Goal: Task Accomplishment & Management: Complete application form

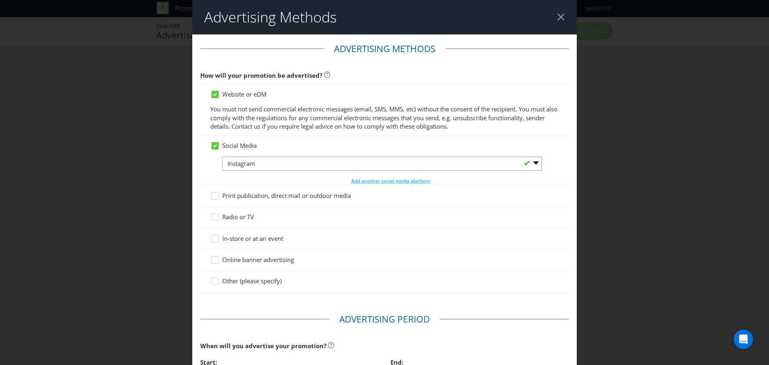
select select "INSTAGRAM"
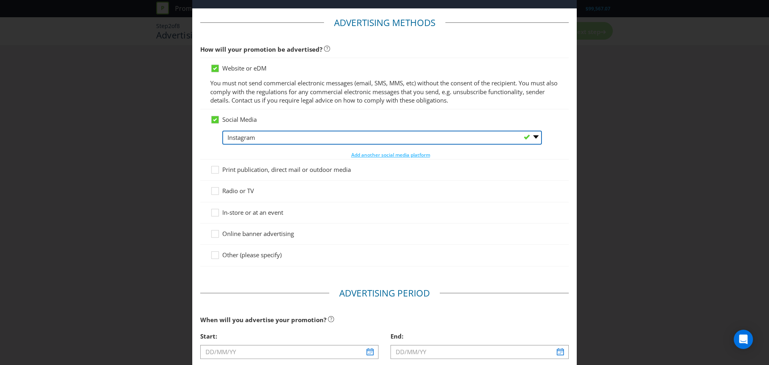
scroll to position [40, 0]
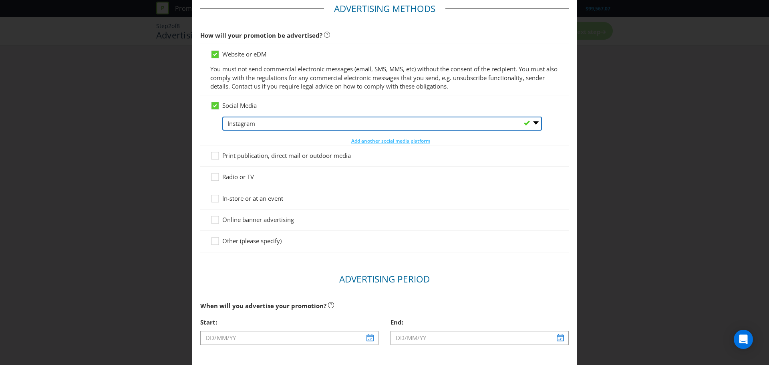
click at [267, 122] on select "-- Please Select -- Facebook X Instagram Snapchat LinkedIn Pinterest Tumblr You…" at bounding box center [382, 124] width 320 height 14
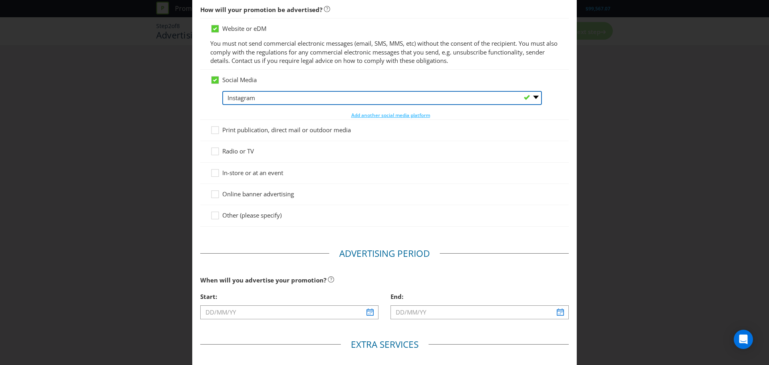
scroll to position [80, 0]
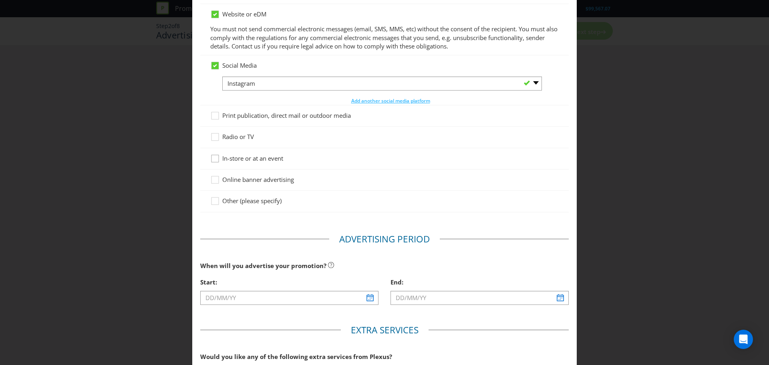
click at [217, 161] on icon at bounding box center [214, 158] width 7 height 7
click at [0, 0] on input "In-store or at an event" at bounding box center [0, 0] width 0 height 0
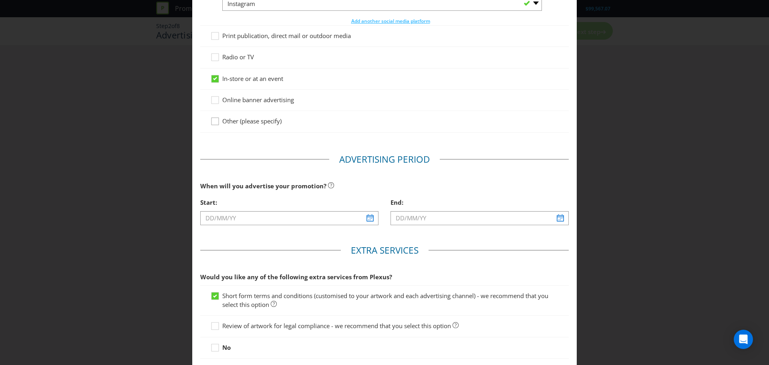
scroll to position [160, 0]
click at [228, 99] on span "Online banner advertising" at bounding box center [258, 99] width 72 height 8
click at [0, 0] on input "Online banner advertising" at bounding box center [0, 0] width 0 height 0
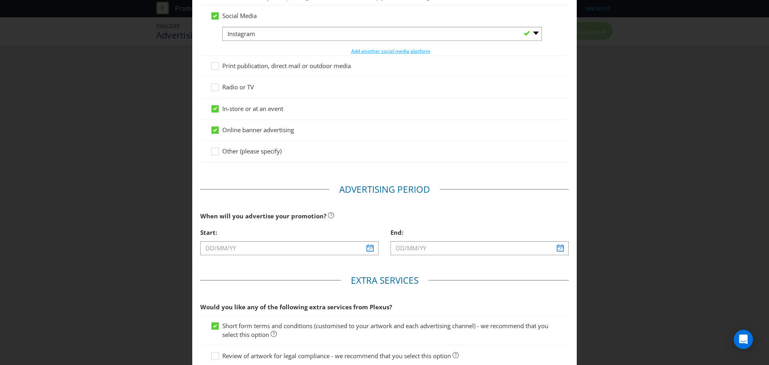
scroll to position [200, 0]
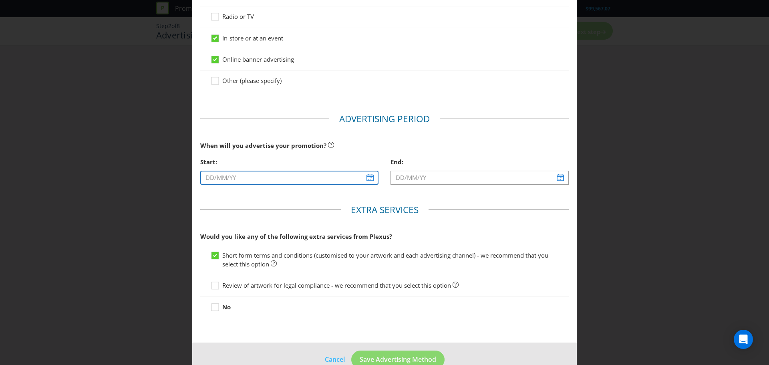
click at [280, 175] on input "text" at bounding box center [289, 178] width 178 height 14
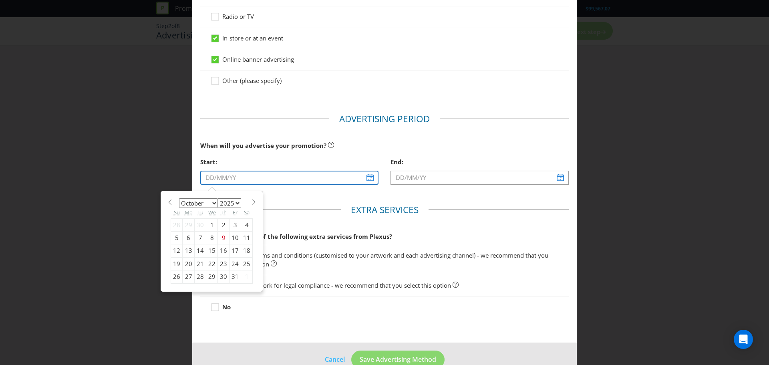
click at [364, 181] on input "text" at bounding box center [289, 178] width 178 height 14
click at [227, 205] on select "2025 2026 2027 2028 2029 2030 2031 2032 2033 2034 2035" at bounding box center [229, 203] width 23 height 10
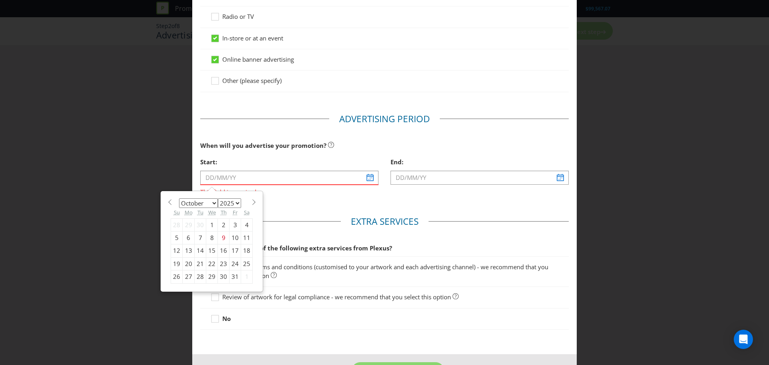
select select "2026"
click at [218, 198] on select "2025 2026 2027 2028 2029 2030 2031 2032 2033 2034 2035" at bounding box center [229, 203] width 23 height 10
click at [210, 206] on select "January February March April May June July August September October November De…" at bounding box center [198, 203] width 39 height 10
select select "10"
click at [179, 198] on select "January February March April May June July August September October November De…" at bounding box center [198, 203] width 39 height 10
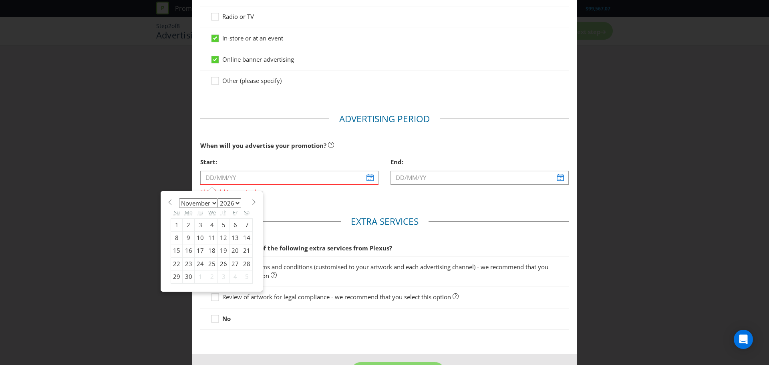
click at [178, 227] on div "1" at bounding box center [177, 224] width 12 height 13
type input "[DATE]"
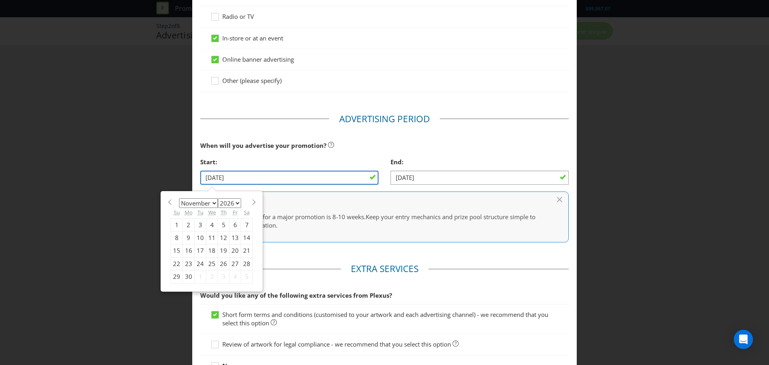
click at [338, 183] on input "[DATE]" at bounding box center [289, 178] width 178 height 14
click at [201, 203] on select "January February March April May June July August September October November De…" at bounding box center [198, 203] width 39 height 10
click at [179, 198] on select "January February March April May June July August September October November De…" at bounding box center [198, 203] width 39 height 10
click at [214, 202] on select "January February March April May June July August September October November De…" at bounding box center [198, 203] width 39 height 10
select select "10"
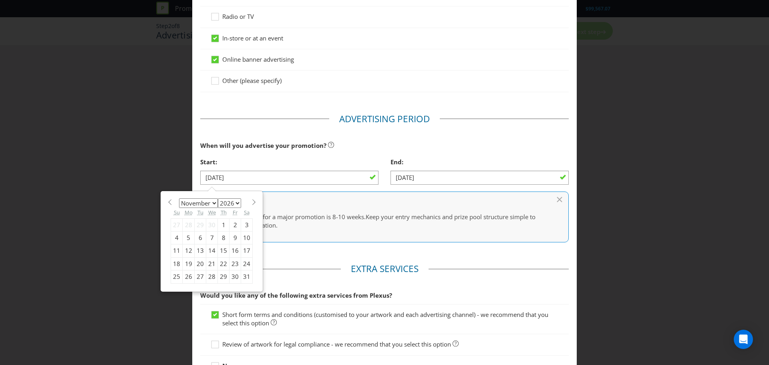
click at [179, 198] on select "January February March April May June July August September October November De…" at bounding box center [198, 203] width 39 height 10
click at [173, 225] on div "1" at bounding box center [177, 224] width 12 height 13
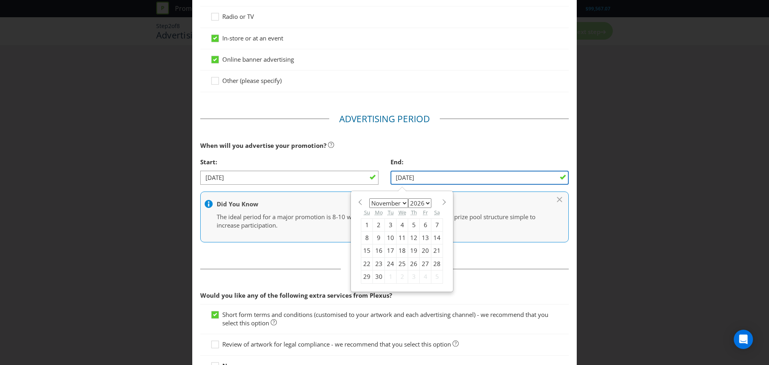
click at [457, 177] on input "[DATE]" at bounding box center [479, 178] width 178 height 14
click at [394, 203] on select "January February March April May June July August September October November De…" at bounding box center [388, 203] width 39 height 10
select select "2"
click at [369, 198] on select "January February March April May June July August September October November De…" at bounding box center [388, 203] width 39 height 10
click at [373, 264] on div "23" at bounding box center [379, 263] width 12 height 13
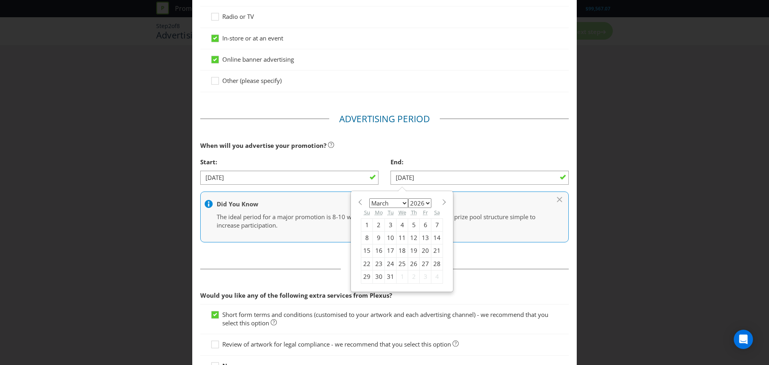
type input "[DATE]"
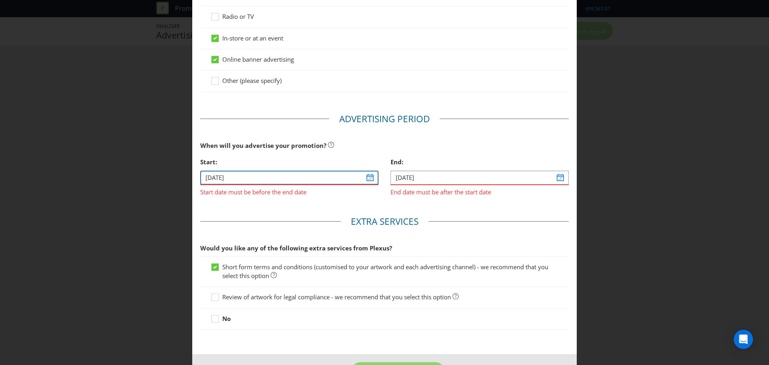
click at [341, 179] on input "[DATE]" at bounding box center [289, 178] width 178 height 14
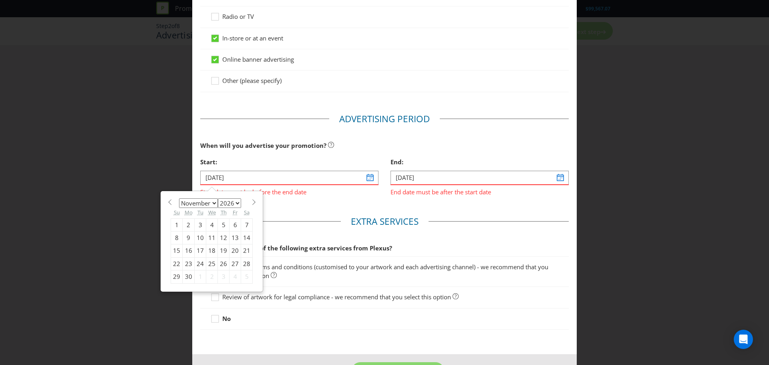
click at [213, 203] on select "January February March April May June July August September October November De…" at bounding box center [198, 203] width 39 height 10
select select "0"
click at [179, 198] on select "January February March April May June July August September October November De…" at bounding box center [198, 203] width 39 height 10
click at [223, 228] on div "1" at bounding box center [224, 224] width 12 height 13
type input "[DATE]"
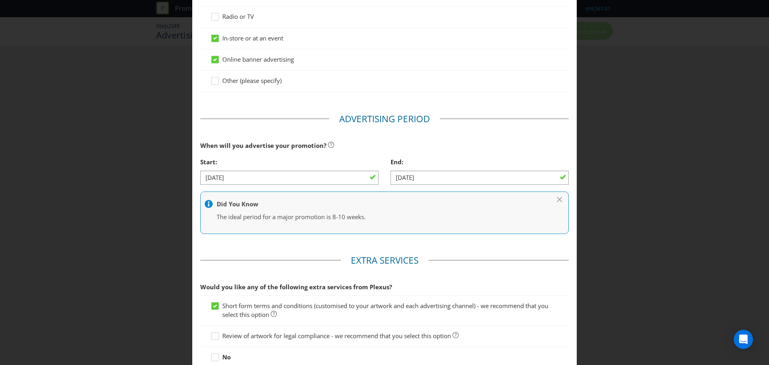
click at [146, 226] on div "Advertising Methods Advertising Methods How will your promotion be advertised? …" at bounding box center [384, 182] width 769 height 365
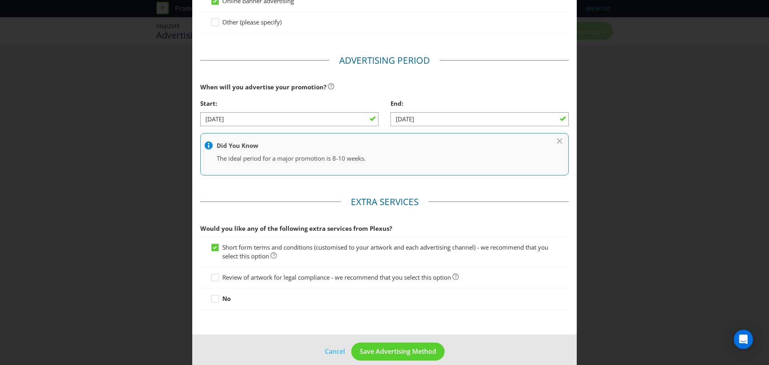
scroll to position [269, 0]
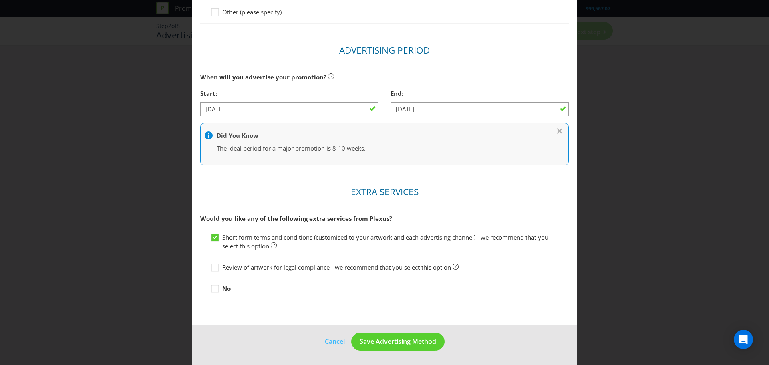
click at [186, 214] on div "Advertising Methods Advertising Methods How will your promotion be advertised? …" at bounding box center [384, 182] width 769 height 365
click at [393, 342] on span "Save Advertising Method" at bounding box center [398, 341] width 76 height 9
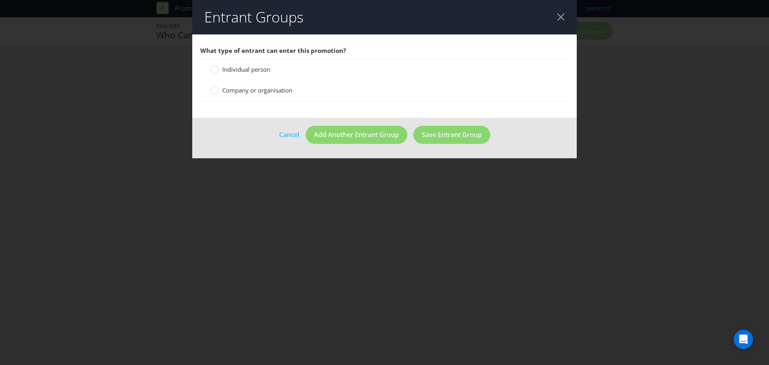
click at [258, 70] on span "Individual person" at bounding box center [246, 69] width 48 height 8
click at [0, 0] on input "Individual person" at bounding box center [0, 0] width 0 height 0
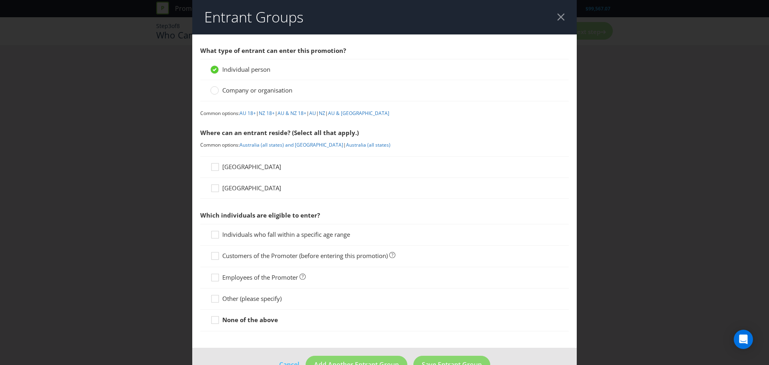
scroll to position [23, 0]
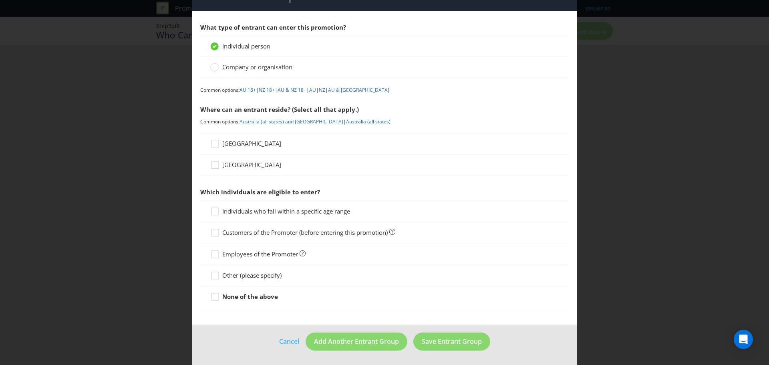
click at [233, 143] on span "[GEOGRAPHIC_DATA]" at bounding box center [251, 143] width 59 height 8
click at [0, 0] on input "[GEOGRAPHIC_DATA]" at bounding box center [0, 0] width 0 height 0
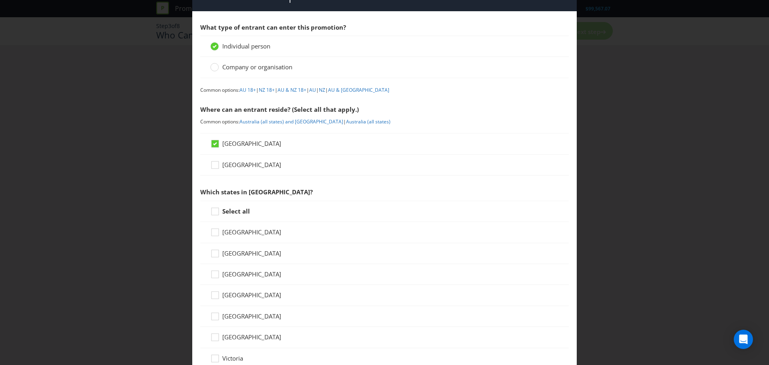
click at [234, 164] on span "[GEOGRAPHIC_DATA]" at bounding box center [251, 165] width 59 height 8
click at [0, 0] on input "[GEOGRAPHIC_DATA]" at bounding box center [0, 0] width 0 height 0
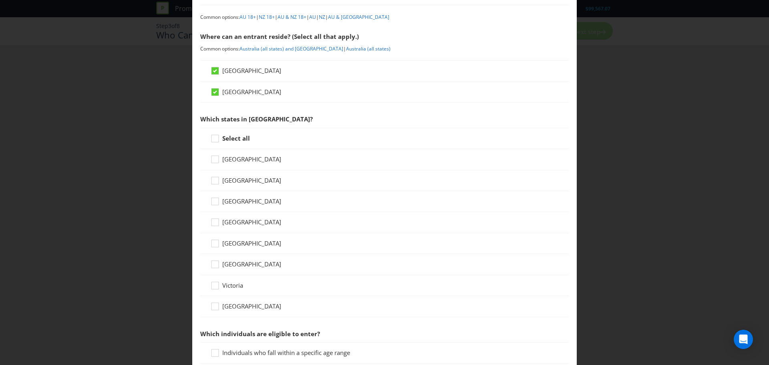
scroll to position [103, 0]
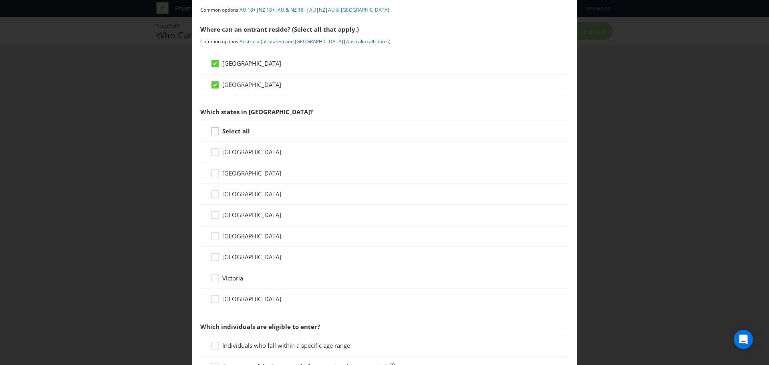
click at [214, 130] on div at bounding box center [215, 129] width 4 height 4
click at [0, 0] on input "Select all" at bounding box center [0, 0] width 0 height 0
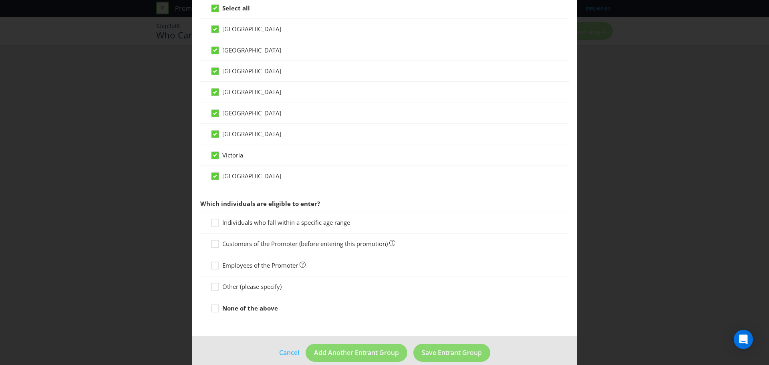
scroll to position [237, 0]
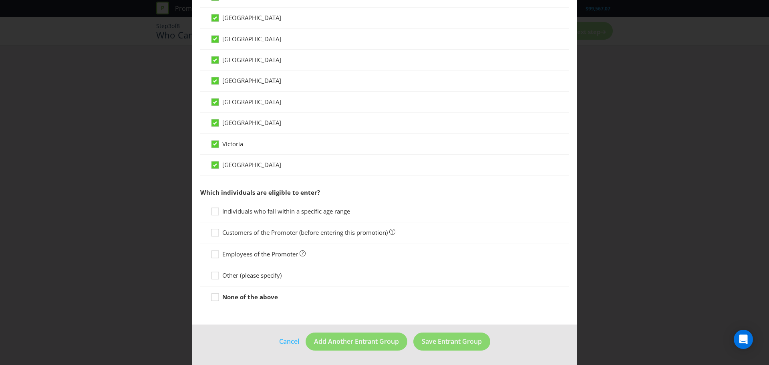
click at [232, 210] on span "Individuals who fall within a specific age range" at bounding box center [286, 211] width 128 height 8
click at [0, 0] on input "Individuals who fall within a specific age range" at bounding box center [0, 0] width 0 height 0
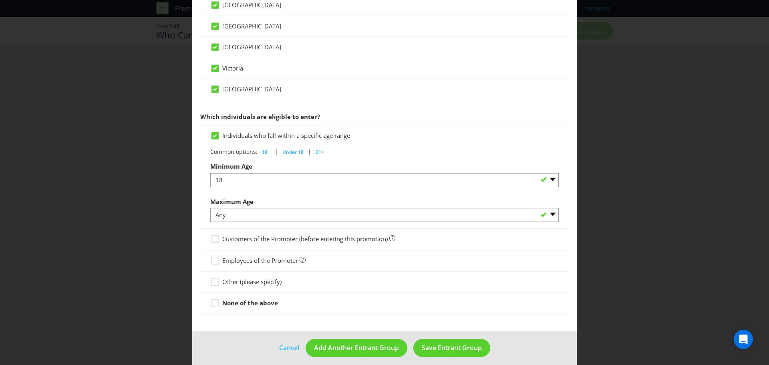
scroll to position [320, 0]
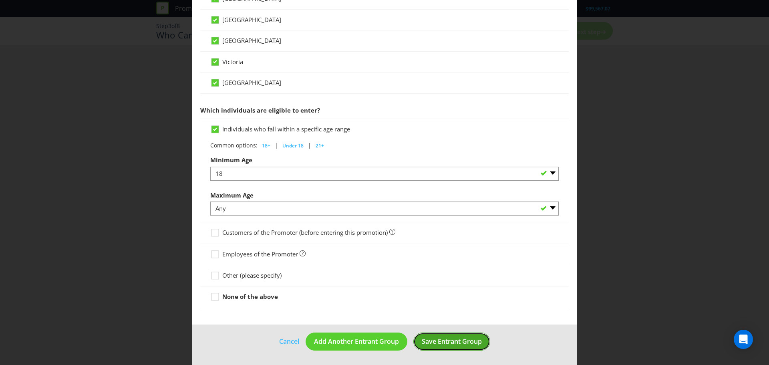
click at [451, 345] on span "Save Entrant Group" at bounding box center [452, 341] width 60 height 9
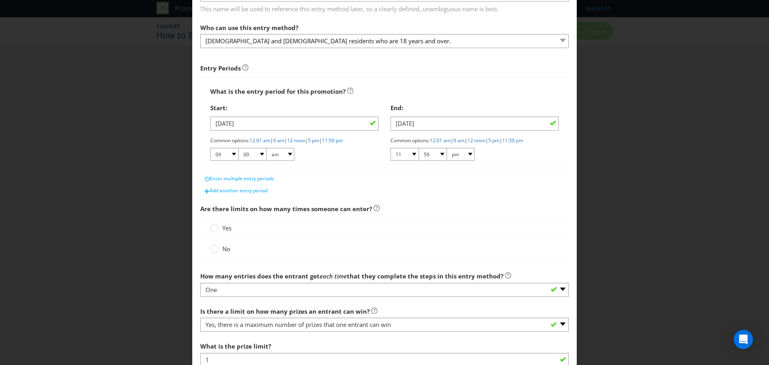
scroll to position [80, 0]
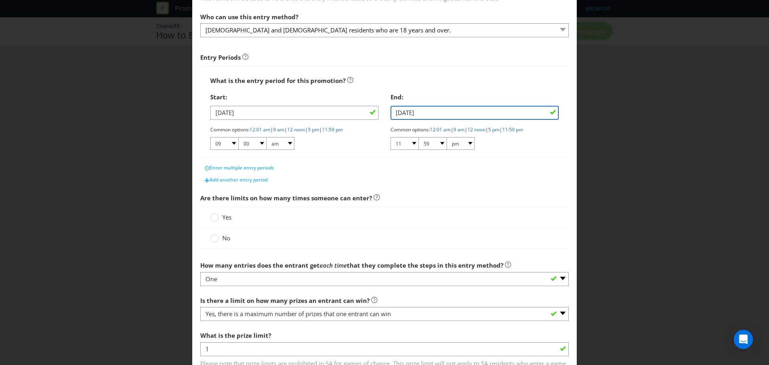
click at [451, 109] on input "[DATE]" at bounding box center [474, 113] width 168 height 14
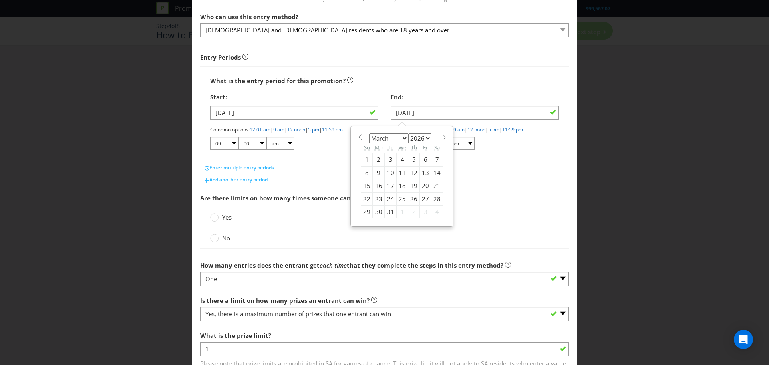
click at [400, 141] on select "January February March April May June July August September October November De…" at bounding box center [388, 138] width 39 height 10
select select "1"
click at [369, 133] on select "January February March April May June July August September October November De…" at bounding box center [388, 138] width 39 height 10
click at [364, 187] on div "15" at bounding box center [367, 185] width 12 height 13
type input "[DATE]"
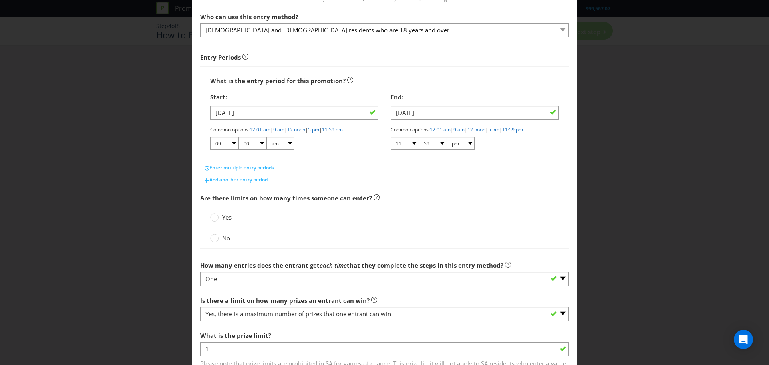
click at [390, 186] on main "What is the name of this entry method? How to Enter This name will be used to r…" at bounding box center [384, 172] width 384 height 437
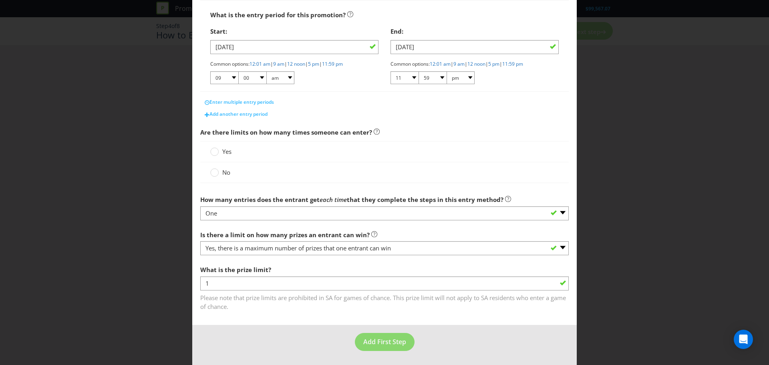
scroll to position [146, 0]
click at [221, 158] on div "Yes" at bounding box center [384, 151] width 368 height 21
click at [222, 147] on span "Yes" at bounding box center [226, 151] width 9 height 8
click at [0, 0] on input "Yes" at bounding box center [0, 0] width 0 height 0
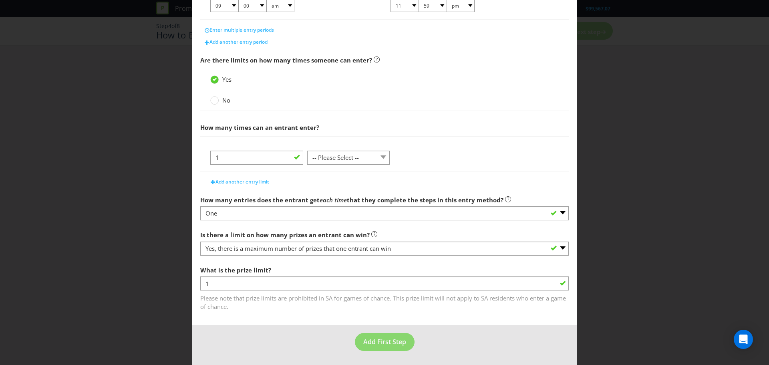
scroll to position [218, 0]
click at [339, 155] on select "-- Please Select -- per person per day per purchase per transaction Other (plea…" at bounding box center [348, 157] width 82 height 14
select select "OTHER"
click at [307, 150] on select "-- Please Select -- per person per day per purchase per transaction Other (plea…" at bounding box center [348, 157] width 82 height 14
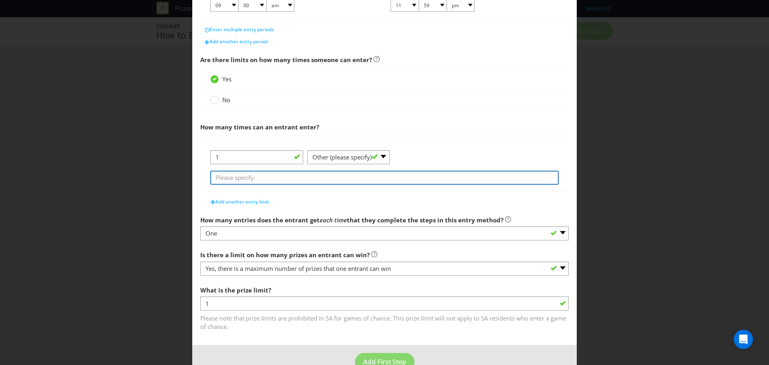
click at [316, 179] on input "text" at bounding box center [384, 178] width 348 height 14
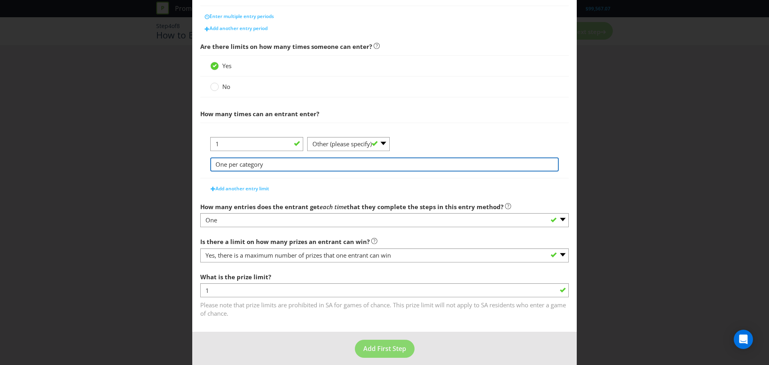
scroll to position [239, 0]
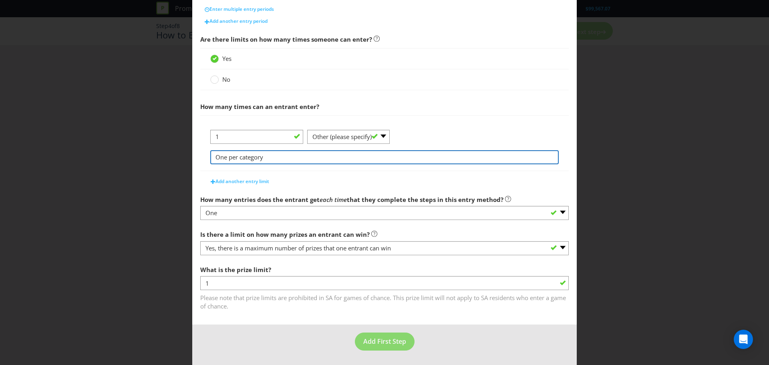
drag, startPoint x: 224, startPoint y: 157, endPoint x: 182, endPoint y: 158, distance: 42.1
click at [182, 158] on div "How to Enter What is the name of this entry method? How to Enter This name will…" at bounding box center [384, 182] width 769 height 365
type input "1 per category"
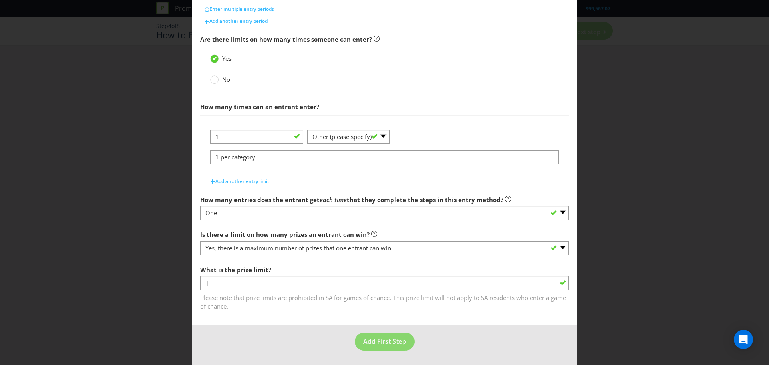
click at [331, 183] on div "Add another entry limit" at bounding box center [384, 179] width 368 height 16
click at [373, 346] on button "Add First Step" at bounding box center [385, 341] width 60 height 18
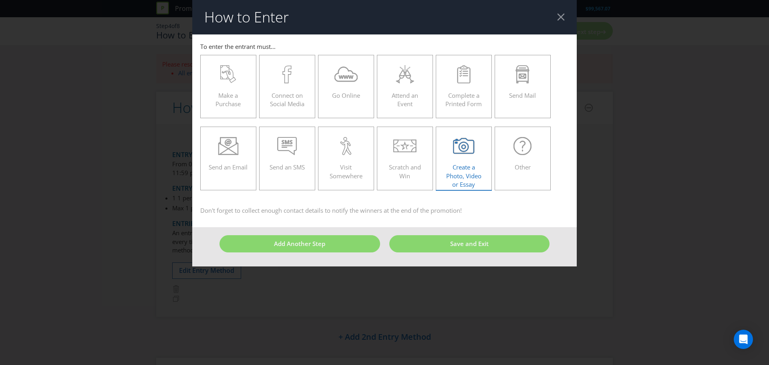
click at [461, 182] on span "Create a Photo, Video or Essay" at bounding box center [463, 175] width 35 height 25
click at [0, 0] on input "Create a Photo, Video or Essay" at bounding box center [0, 0] width 0 height 0
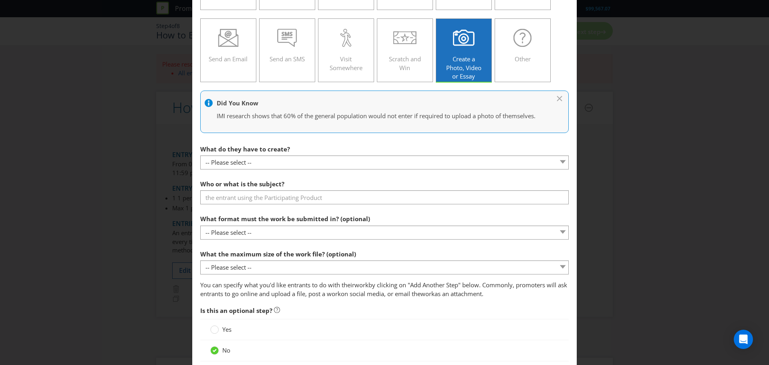
scroll to position [120, 0]
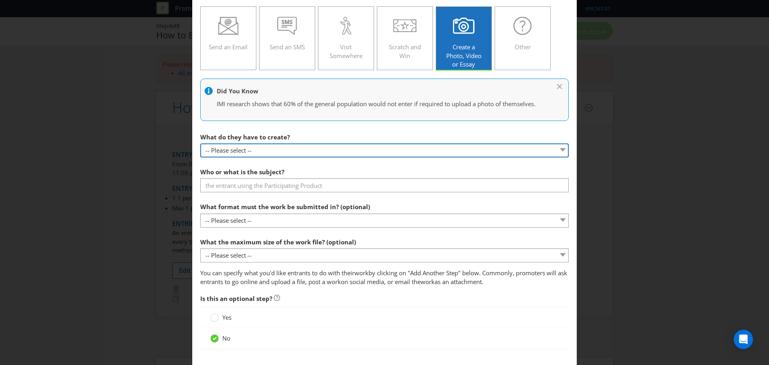
click at [309, 148] on select "-- Please select -- Video Photo Essay Other (please specify)" at bounding box center [384, 150] width 368 height 14
select select "VIDEO"
click at [200, 143] on select "-- Please select -- Video Photo Essay Other (please specify)" at bounding box center [384, 150] width 368 height 14
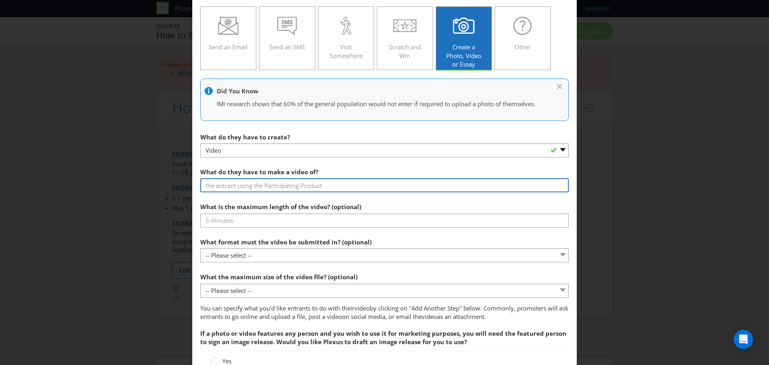
click at [308, 185] on input "text" at bounding box center [384, 185] width 368 height 14
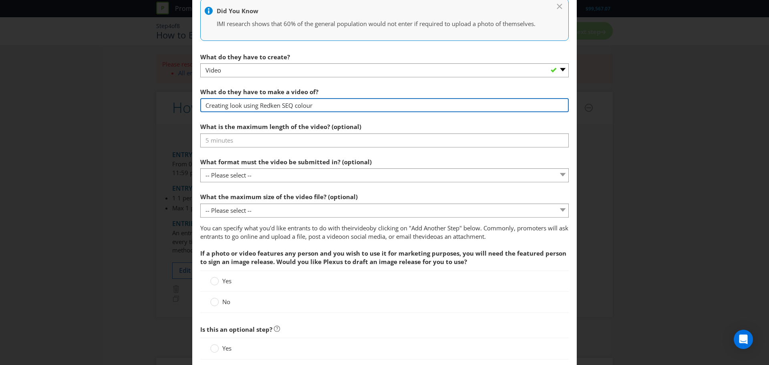
scroll to position [240, 0]
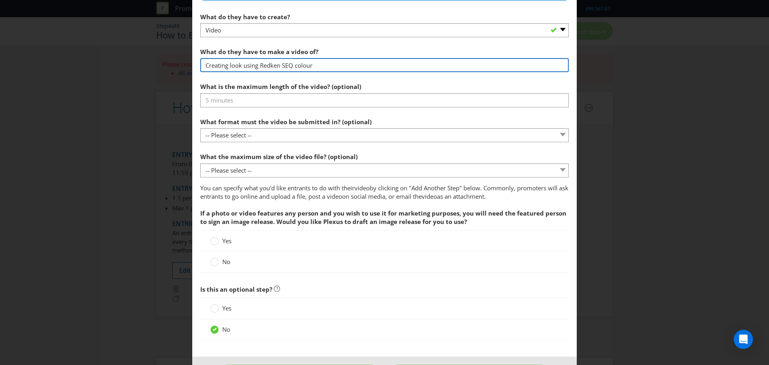
type input "Creating look using Redken SEQ colour"
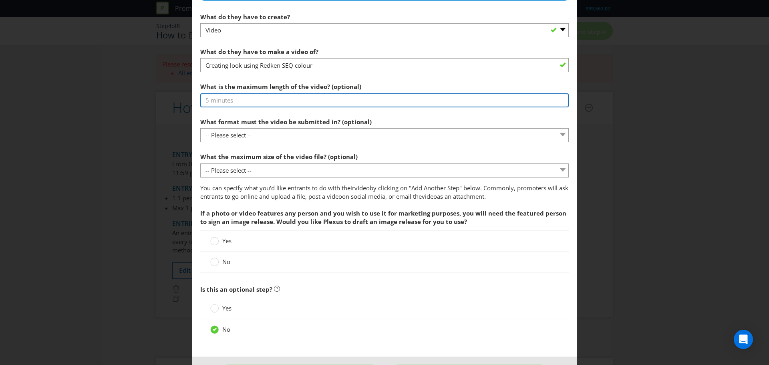
click at [324, 103] on input "text" at bounding box center [384, 100] width 368 height 14
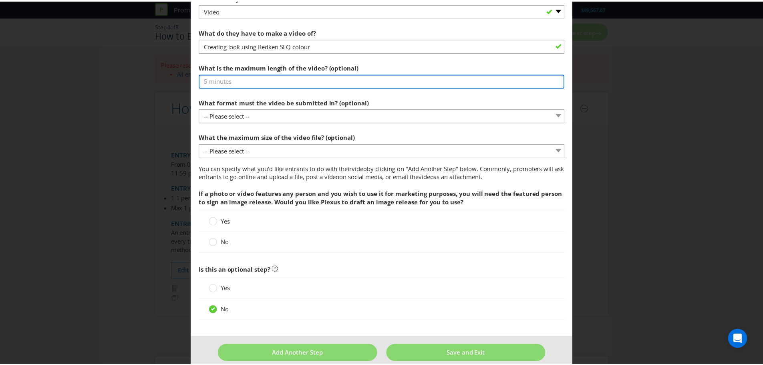
scroll to position [271, 0]
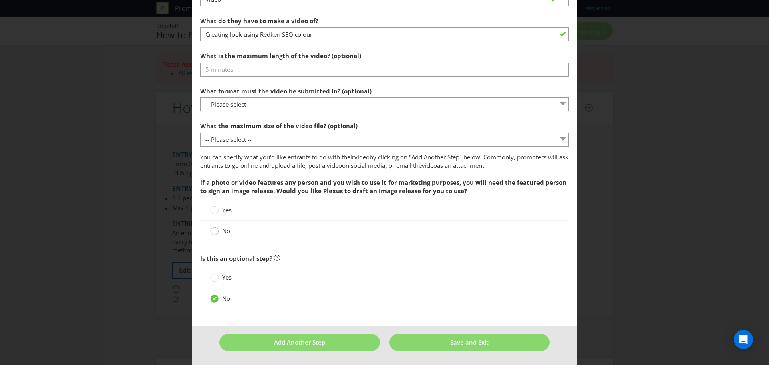
click at [214, 236] on div at bounding box center [214, 232] width 8 height 10
click at [0, 0] on input "No" at bounding box center [0, 0] width 0 height 0
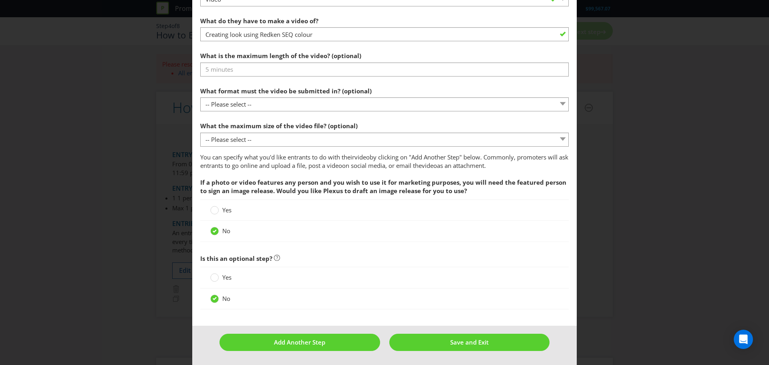
click at [227, 211] on span "Yes" at bounding box center [226, 210] width 9 height 8
click at [0, 0] on input "Yes" at bounding box center [0, 0] width 0 height 0
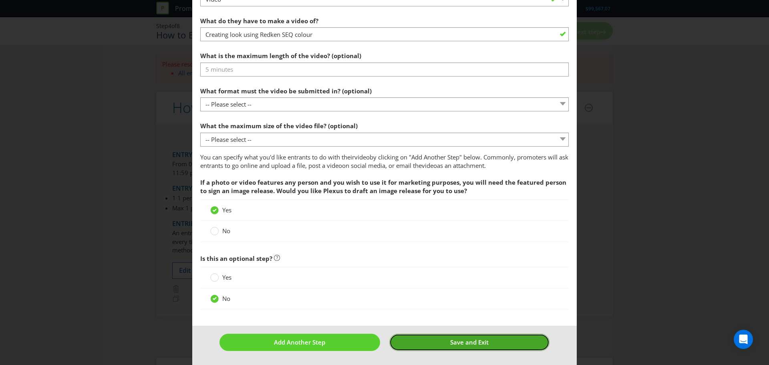
click at [477, 345] on span "Save and Exit" at bounding box center [469, 342] width 38 height 8
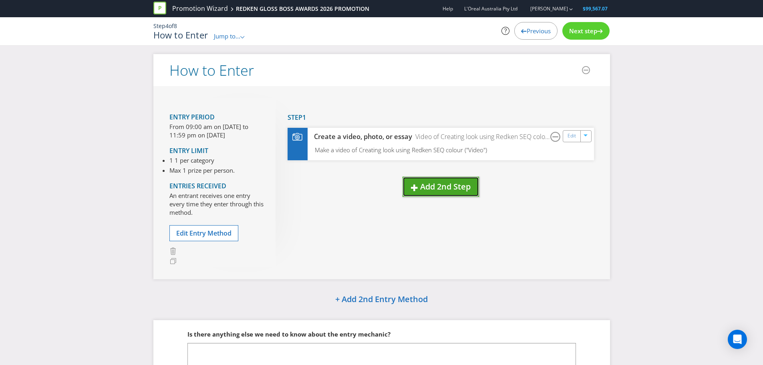
click at [458, 185] on span "Add 2nd Step" at bounding box center [445, 186] width 50 height 11
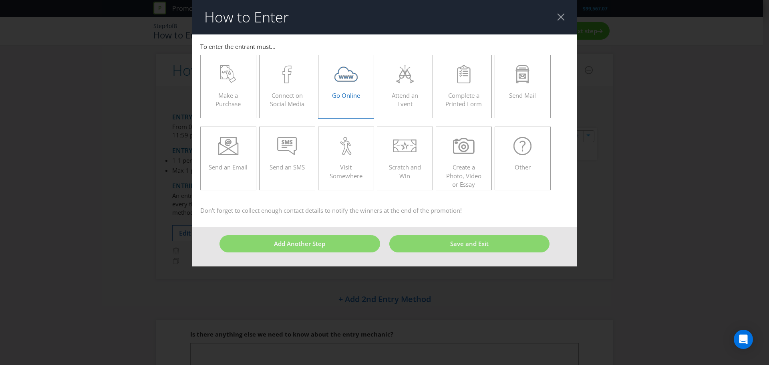
click at [340, 106] on label "Go Online" at bounding box center [346, 86] width 56 height 63
click at [0, 0] on input "Go Online" at bounding box center [0, 0] width 0 height 0
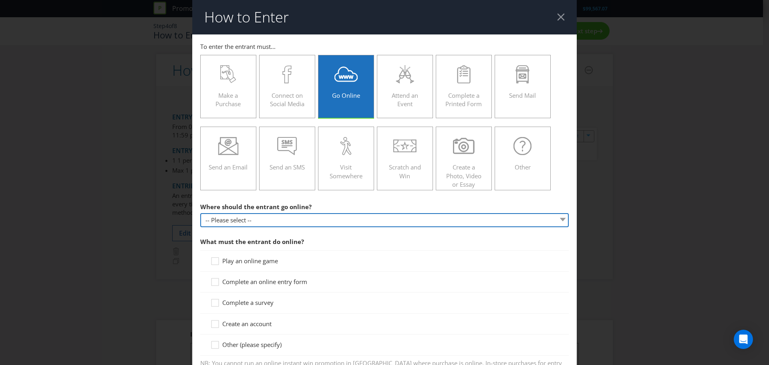
click at [297, 221] on select "-- Please select -- At a specific URL Using a direct link sent to the entrant b…" at bounding box center [384, 220] width 368 height 14
select select "SPECIFIC_URL"
click at [200, 213] on select "-- Please select -- At a specific URL Using a direct link sent to the entrant b…" at bounding box center [384, 220] width 368 height 14
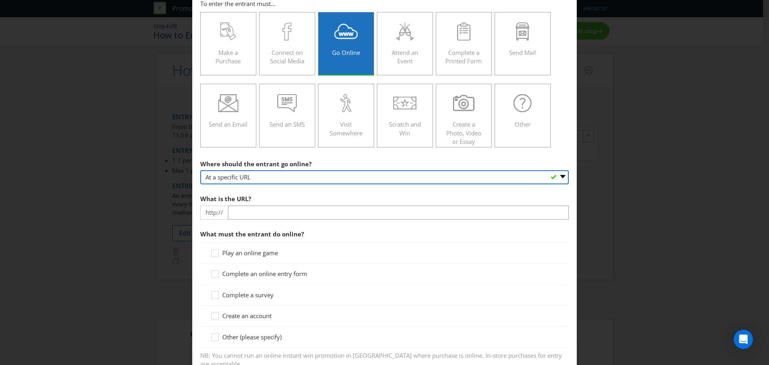
scroll to position [80, 0]
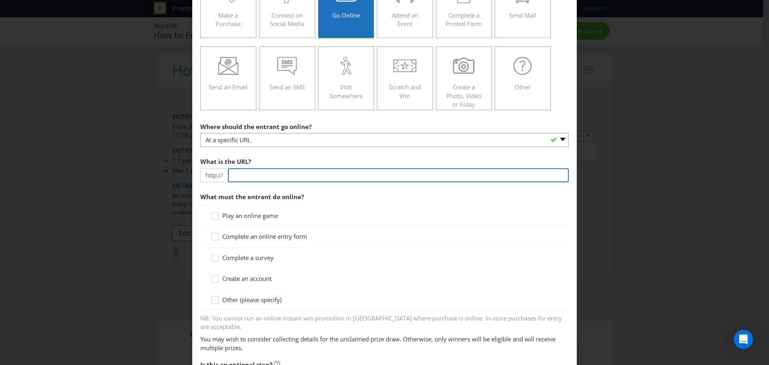
click at [371, 177] on input "text" at bounding box center [398, 175] width 341 height 14
paste input "[URL][DOMAIN_NAME]"
drag, startPoint x: 252, startPoint y: 175, endPoint x: 153, endPoint y: 176, distance: 99.7
click at [153, 176] on div "How to Enter To enter the entrant must... Make a Purchase Connect on Social Med…" at bounding box center [384, 182] width 769 height 365
type input "[DOMAIN_NAME][URL]"
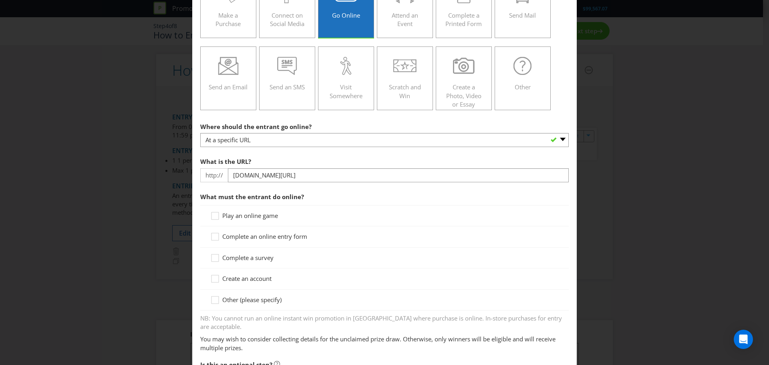
click at [294, 201] on span "What must the entrant do online?" at bounding box center [384, 197] width 368 height 16
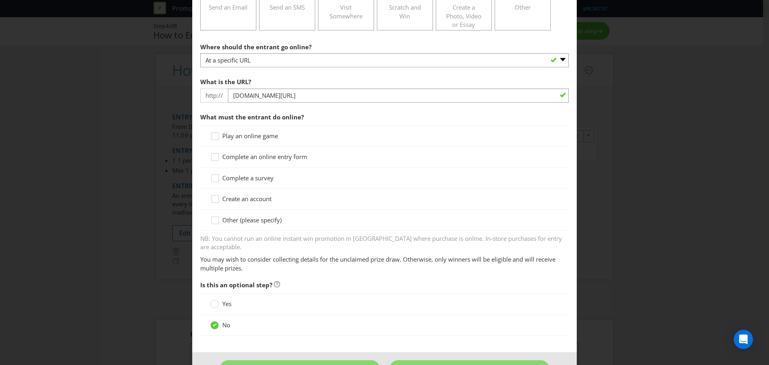
scroll to position [160, 0]
click at [248, 151] on div "Complete an online entry form" at bounding box center [384, 156] width 368 height 21
click at [248, 157] on span "Complete an online entry form" at bounding box center [264, 156] width 85 height 8
click at [0, 0] on input "Complete an online entry form" at bounding box center [0, 0] width 0 height 0
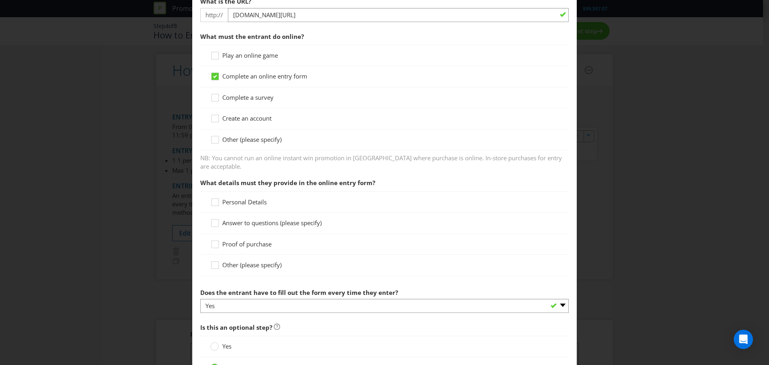
scroll to position [280, 0]
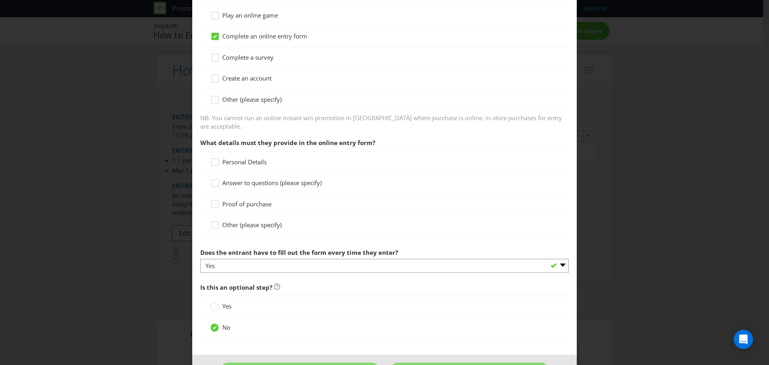
click at [248, 158] on span "Personal Details" at bounding box center [244, 162] width 44 height 8
click at [0, 0] on input "Personal Details" at bounding box center [0, 0] width 0 height 0
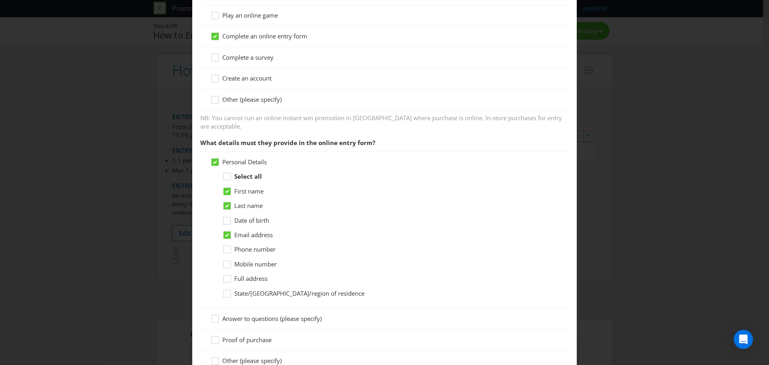
click at [248, 158] on span "Personal Details" at bounding box center [244, 162] width 44 height 8
click at [0, 0] on input "Personal Details" at bounding box center [0, 0] width 0 height 0
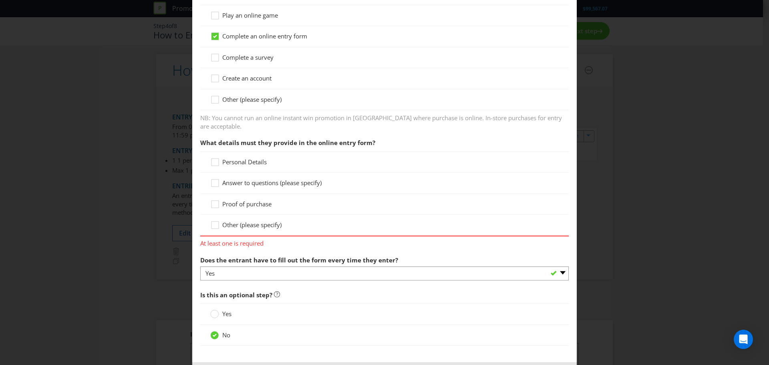
click at [248, 158] on span "Personal Details" at bounding box center [244, 162] width 44 height 8
click at [0, 0] on input "Personal Details" at bounding box center [0, 0] width 0 height 0
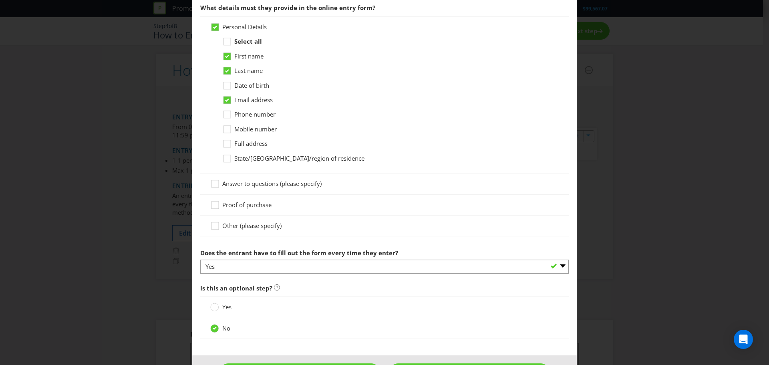
scroll to position [437, 0]
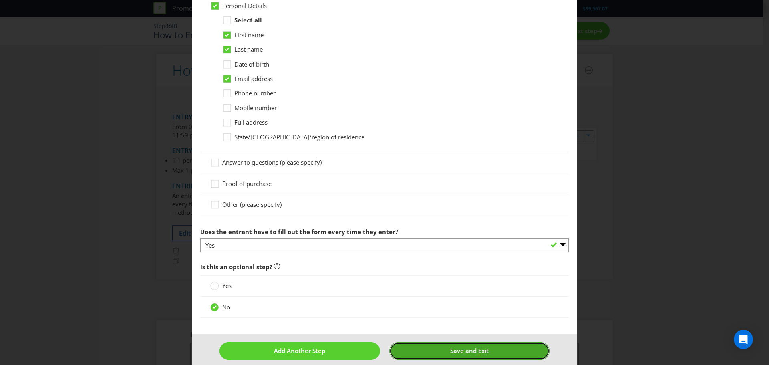
click at [488, 342] on button "Save and Exit" at bounding box center [469, 350] width 161 height 17
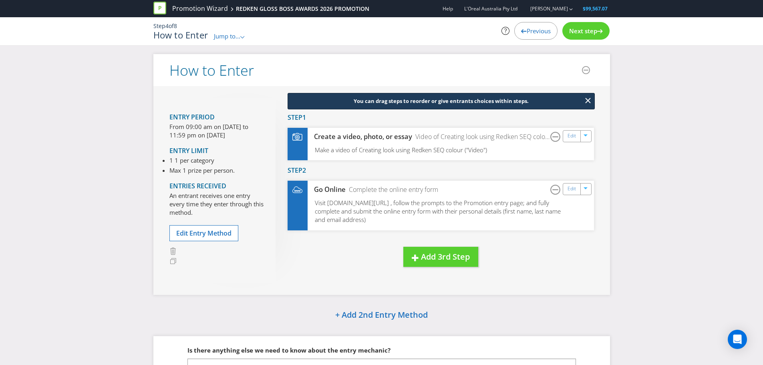
click at [587, 29] on span "Next step" at bounding box center [583, 31] width 28 height 8
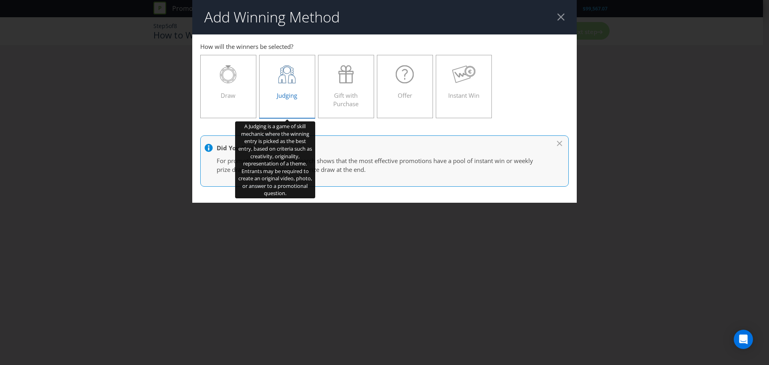
click at [294, 103] on label "Judging" at bounding box center [287, 86] width 56 height 63
click at [0, 0] on input "Judging" at bounding box center [0, 0] width 0 height 0
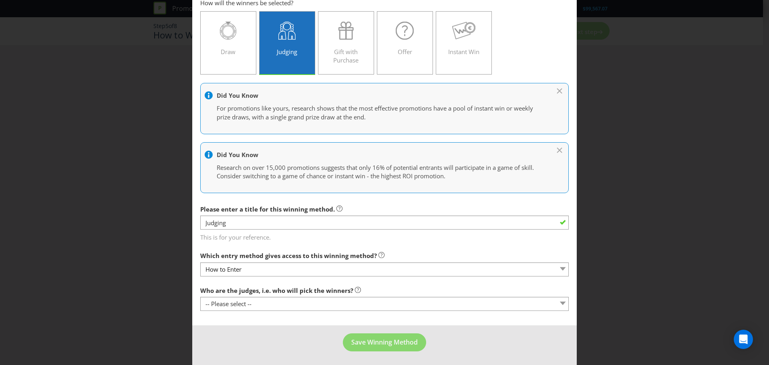
scroll to position [44, 0]
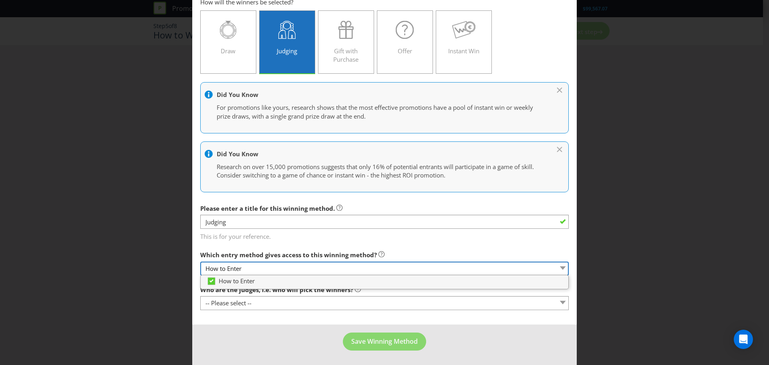
click at [308, 274] on select "How to Enter" at bounding box center [384, 269] width 368 height 14
click at [308, 271] on select "How to Enter" at bounding box center [384, 269] width 368 height 14
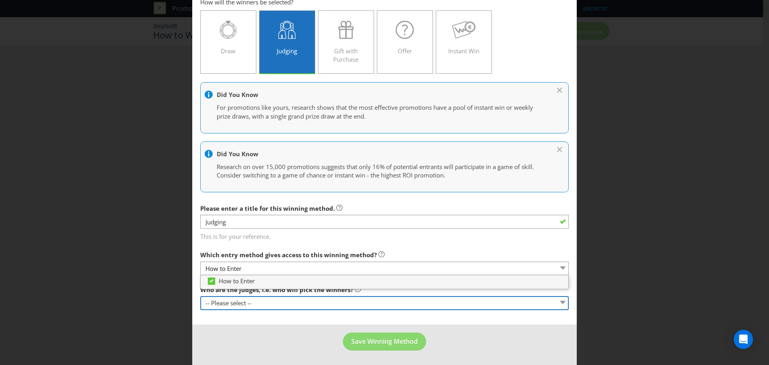
click at [312, 303] on select "-- Please select -- Representatives of the Promoter A specific person (please s…" at bounding box center [384, 303] width 368 height 14
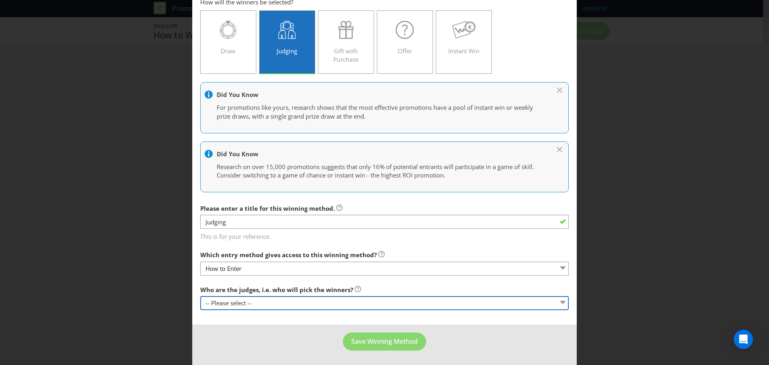
click at [312, 303] on select "-- Please select -- Representatives of the Promoter A specific person (please s…" at bounding box center [384, 303] width 368 height 14
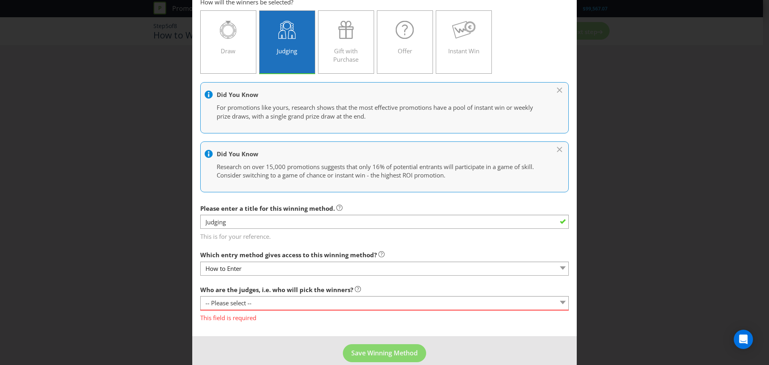
click at [311, 324] on main "How to Enter How will the winners be selected? Draw Judging Gift with Purchase …" at bounding box center [384, 163] width 384 height 346
click at [311, 306] on select "-- Please select -- Representatives of the Promoter A specific person (please s…" at bounding box center [384, 303] width 368 height 14
click at [200, 296] on select "-- Please select -- Representatives of the Promoter A specific person (please s…" at bounding box center [384, 303] width 368 height 14
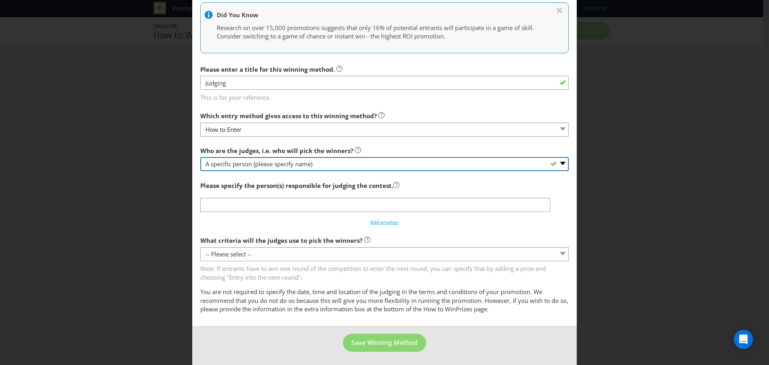
scroll to position [185, 0]
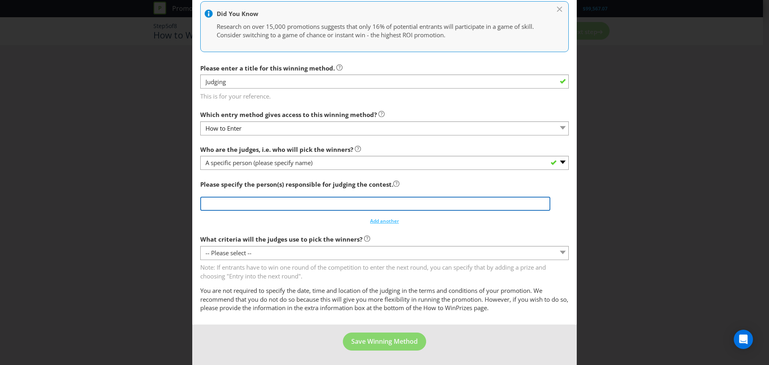
click at [325, 202] on input "text" at bounding box center [375, 204] width 350 height 14
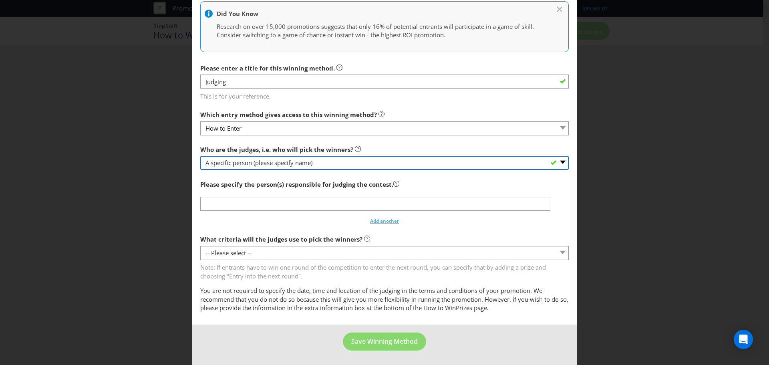
click at [325, 165] on select "-- Please select -- Representatives of the Promoter A specific person (please s…" at bounding box center [384, 163] width 368 height 14
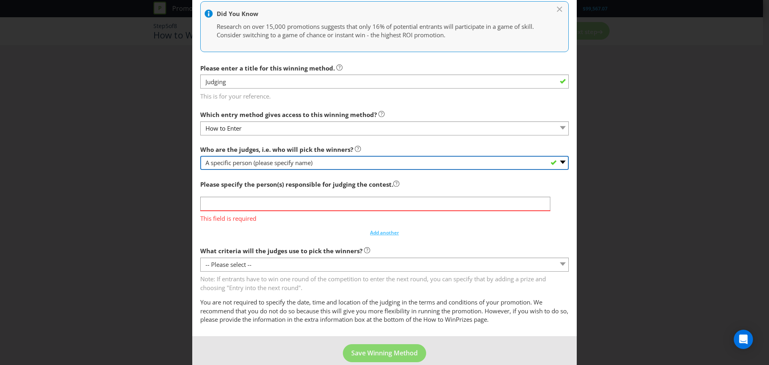
click at [325, 165] on select "-- Please select -- Representatives of the Promoter A specific person (please s…" at bounding box center [384, 163] width 368 height 14
select select "PROMOTER_REPS"
click at [200, 170] on select "-- Please select -- Representatives of the Promoter A specific person (please s…" at bounding box center [384, 163] width 368 height 14
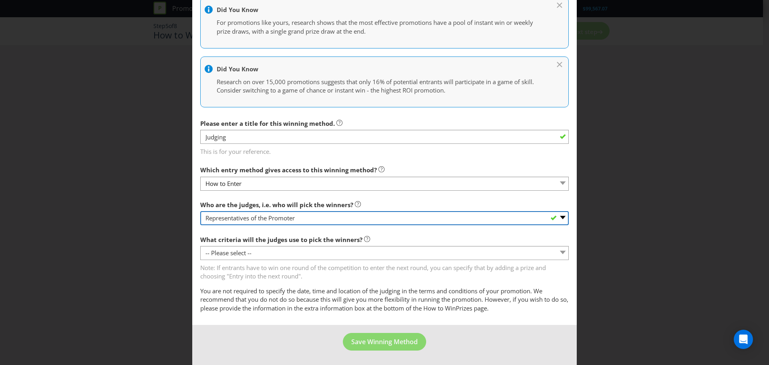
scroll to position [129, 0]
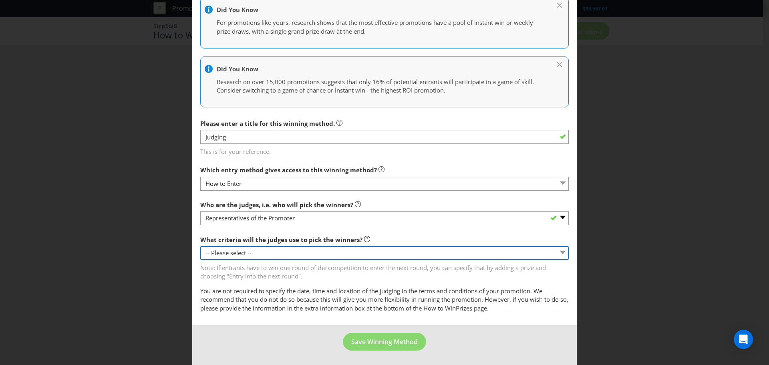
click at [315, 250] on select "-- Please select -- Creative Merit Originality Literary Merit Originality, crea…" at bounding box center [384, 253] width 368 height 14
select select "CREATIVE_MERIT"
click at [200, 246] on select "-- Please select -- Creative Merit Originality Literary Merit Originality, crea…" at bounding box center [384, 253] width 368 height 14
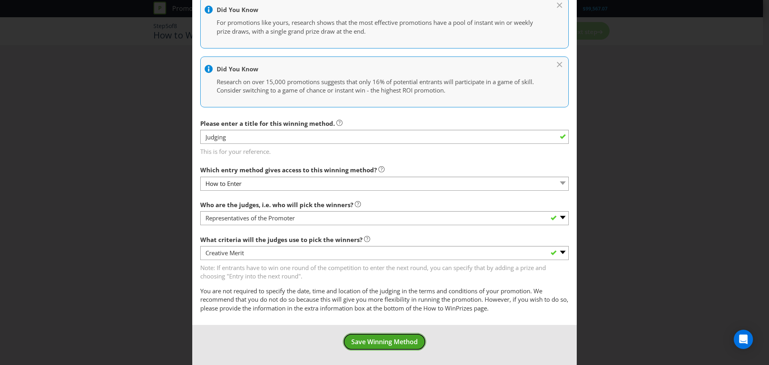
click at [380, 344] on span "Save Winning Method" at bounding box center [384, 341] width 66 height 9
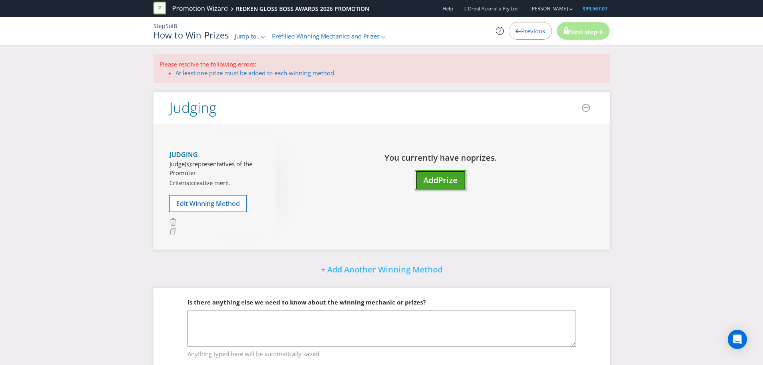
click at [441, 184] on span "Prize" at bounding box center [448, 180] width 20 height 11
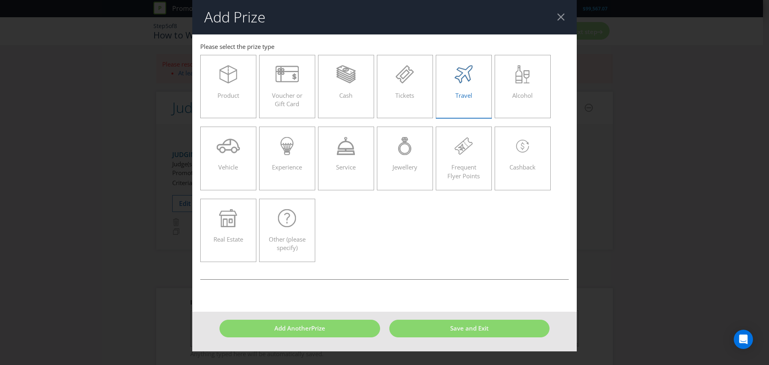
click at [453, 83] on div "Travel" at bounding box center [463, 83] width 39 height 36
click at [0, 0] on input "Travel" at bounding box center [0, 0] width 0 height 0
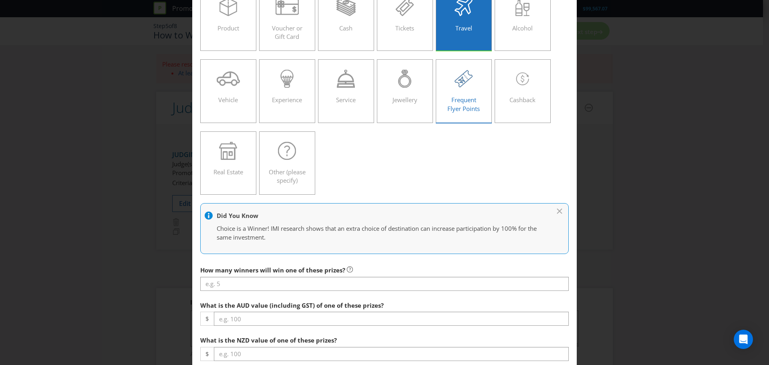
scroll to position [200, 0]
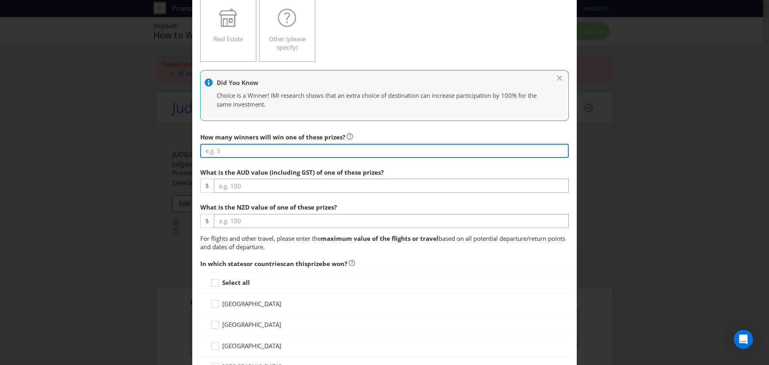
click at [259, 153] on input "number" at bounding box center [384, 151] width 368 height 14
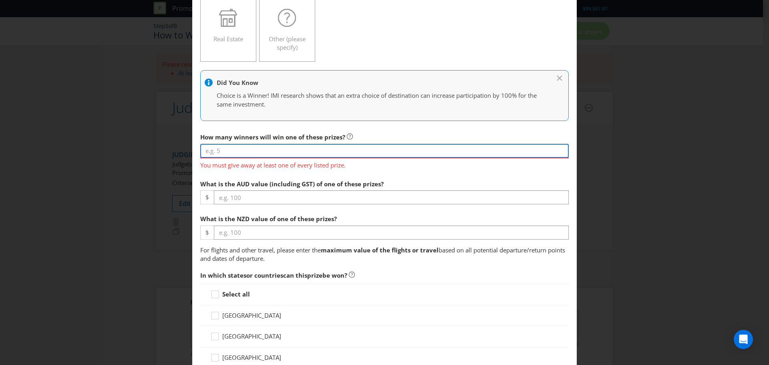
click at [239, 147] on input "number" at bounding box center [384, 151] width 368 height 14
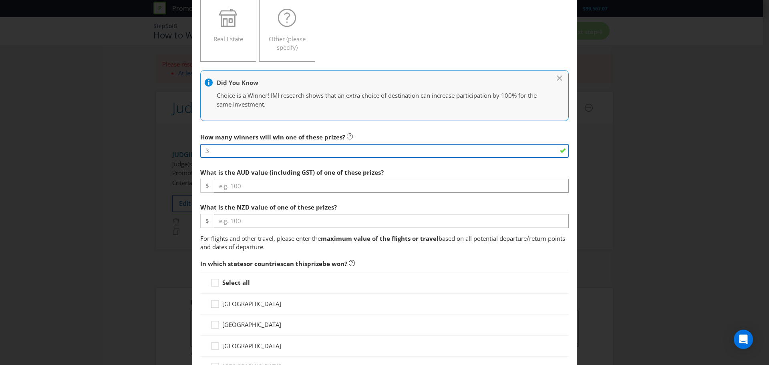
type input "3"
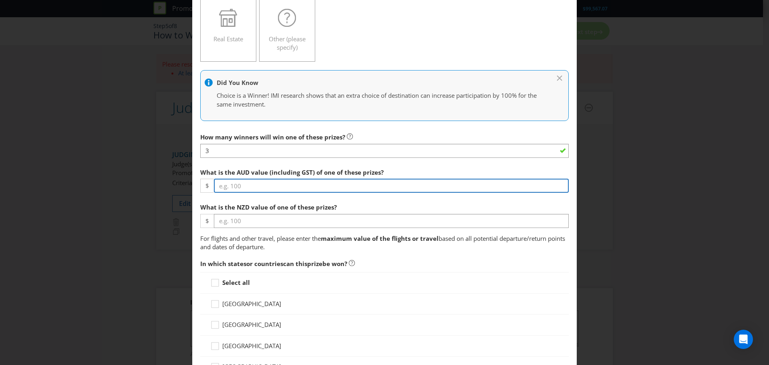
click at [240, 189] on input "number" at bounding box center [391, 186] width 355 height 14
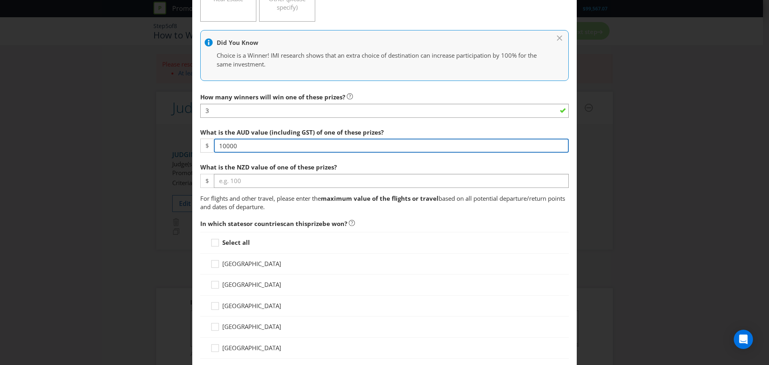
type input "10000"
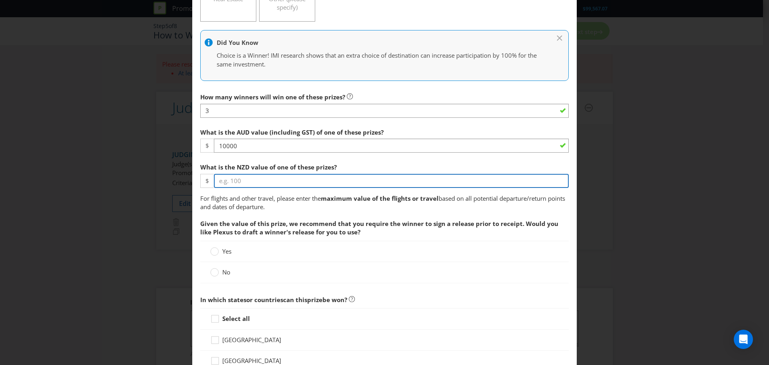
click at [241, 182] on input "number" at bounding box center [391, 181] width 355 height 14
type input "10000"
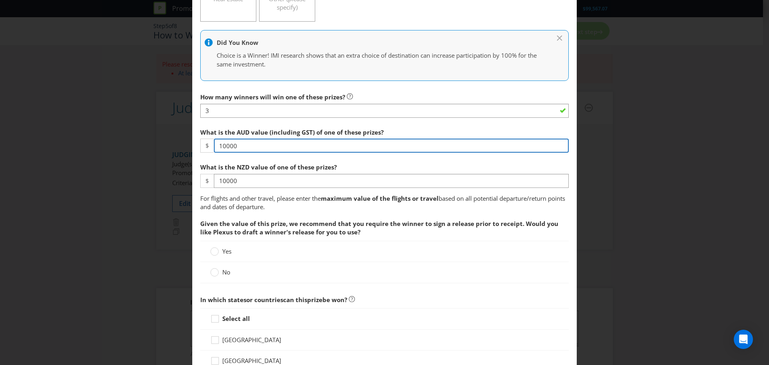
click at [280, 149] on input "10000" at bounding box center [391, 146] width 355 height 14
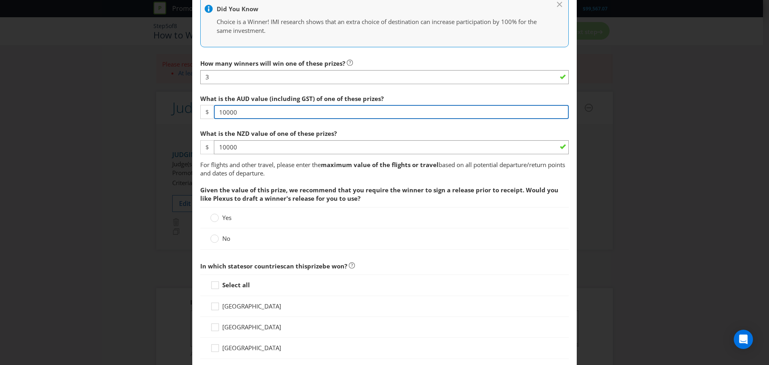
scroll to position [320, 0]
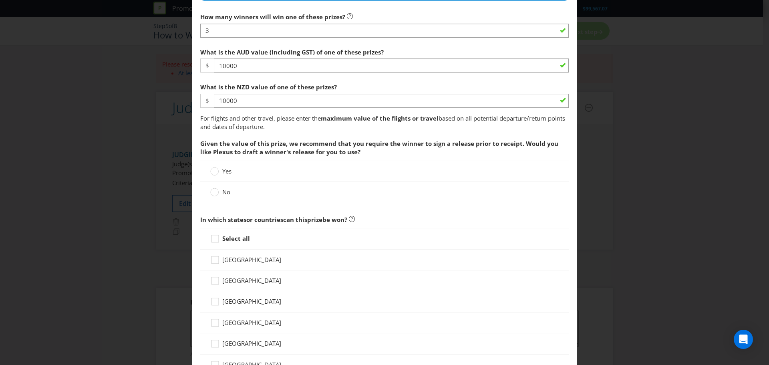
click at [456, 170] on div "Yes" at bounding box center [384, 171] width 348 height 8
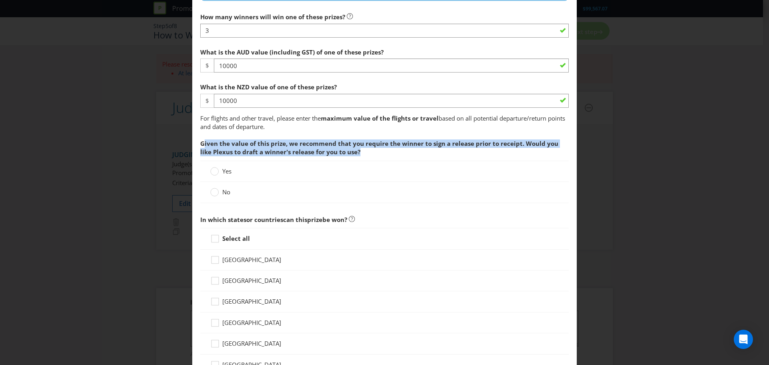
drag, startPoint x: 201, startPoint y: 147, endPoint x: 565, endPoint y: 151, distance: 363.3
click at [565, 151] on main "[GEOGRAPHIC_DATA] [GEOGRAPHIC_DATA] [GEOGRAPHIC_DATA] [GEOGRAPHIC_DATA] [GEOGRA…" at bounding box center [384, 219] width 384 height 1010
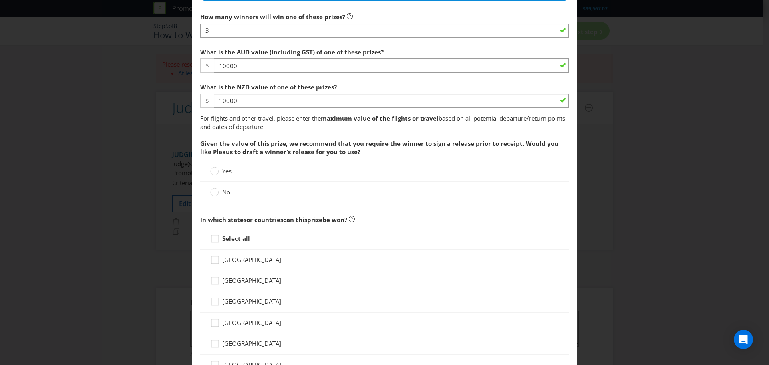
click at [222, 168] on span "Yes" at bounding box center [226, 171] width 9 height 8
click at [0, 0] on input "Yes" at bounding box center [0, 0] width 0 height 0
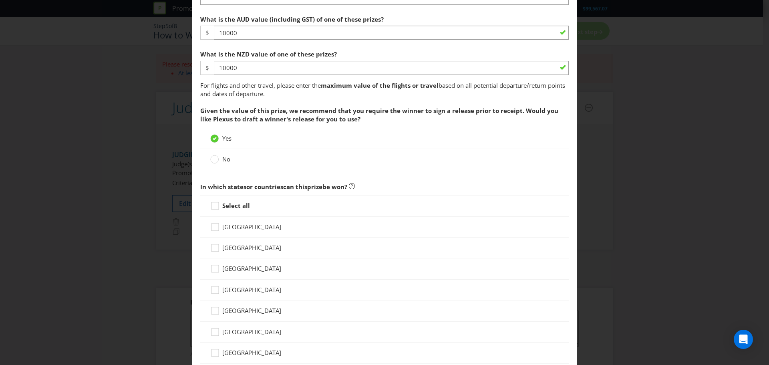
scroll to position [400, 0]
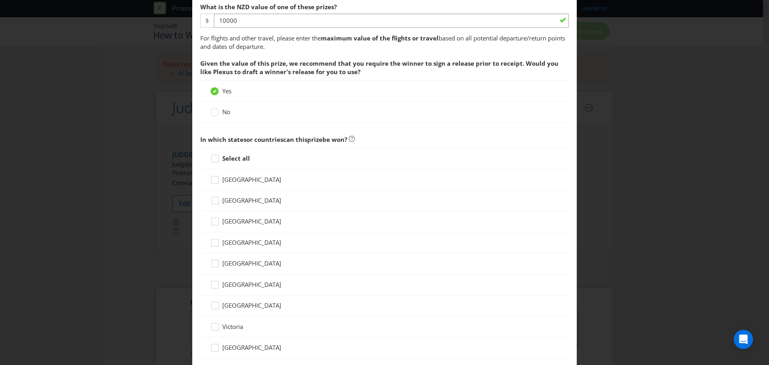
click at [233, 159] on strong "Select all" at bounding box center [236, 158] width 28 height 8
click at [0, 0] on input "Select all" at bounding box center [0, 0] width 0 height 0
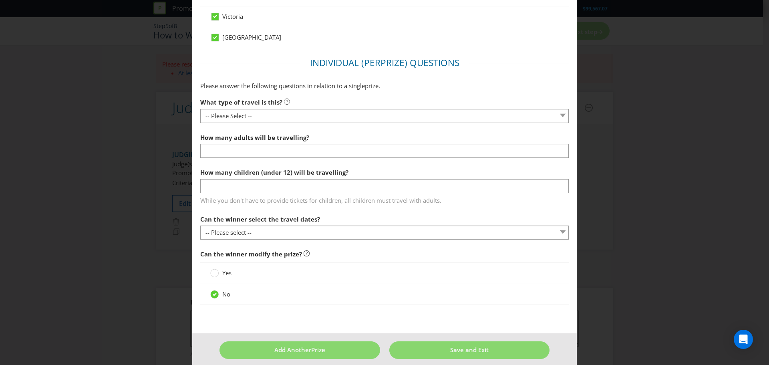
scroll to position [718, 0]
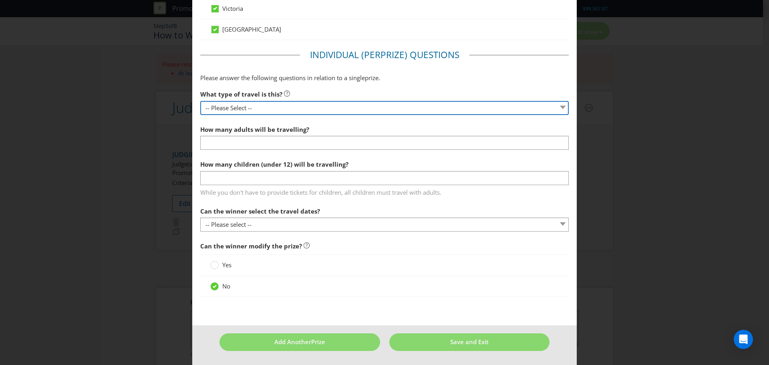
click at [310, 109] on select "-- Please Select -- Flight Accommodation Car Hire Bus Train Cruise Transfers Ot…" at bounding box center [384, 108] width 368 height 14
select select "FLIGHTS"
click at [200, 101] on select "-- Please Select -- Flight Accommodation Car Hire Bus Train Cruise Transfers Ot…" at bounding box center [384, 108] width 368 height 14
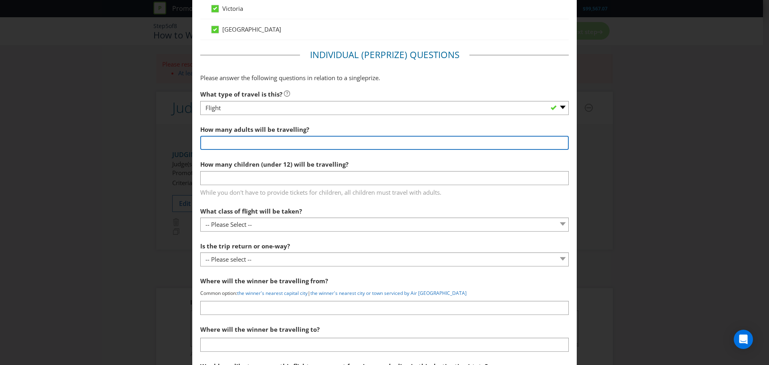
click at [313, 136] on input "number" at bounding box center [384, 143] width 368 height 14
drag, startPoint x: 313, startPoint y: 136, endPoint x: 163, endPoint y: 139, distance: 149.8
click at [163, 139] on div "Add Prize [GEOGRAPHIC_DATA] [GEOGRAPHIC_DATA] [GEOGRAPHIC_DATA] [GEOGRAPHIC_DAT…" at bounding box center [384, 182] width 769 height 365
type input "1"
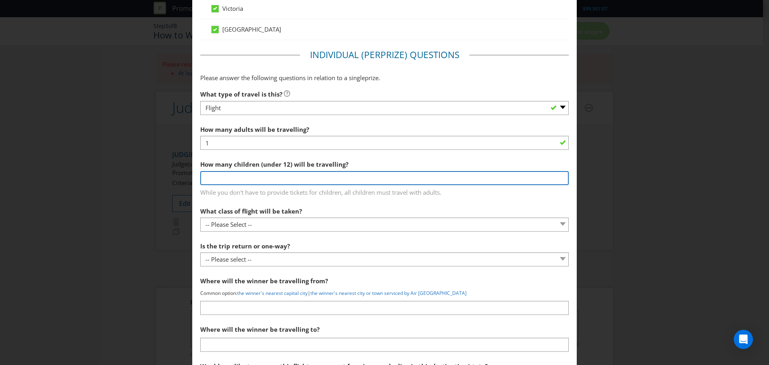
click at [245, 178] on input "number" at bounding box center [384, 178] width 368 height 14
type input "0"
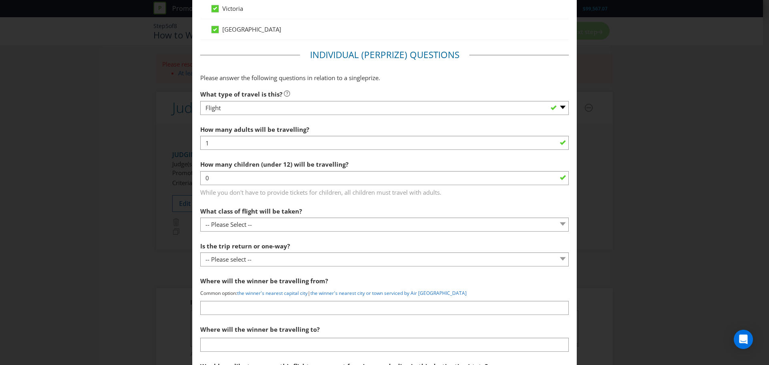
click at [253, 155] on span "How many adults will be travelling? 1 How many children (under 12) will be trav…" at bounding box center [384, 159] width 368 height 76
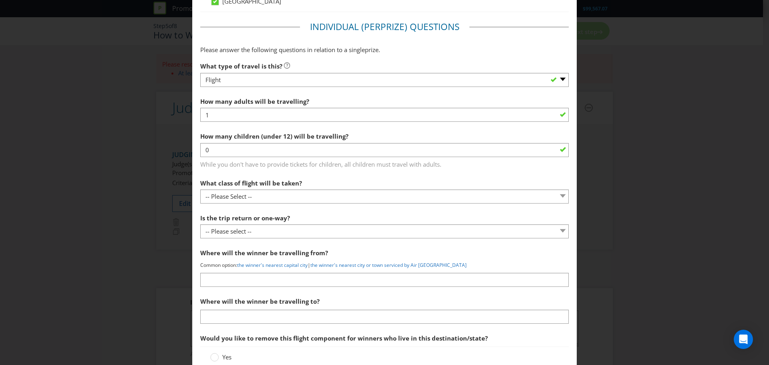
scroll to position [759, 0]
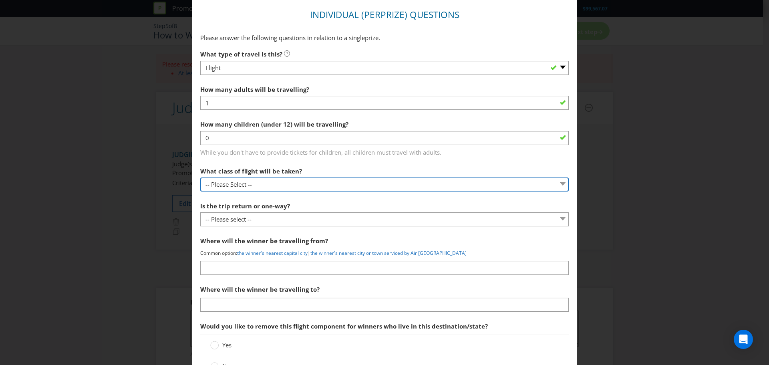
click at [253, 181] on select "-- Please Select -- Economy class Premium economy class Business class First cl…" at bounding box center [384, 184] width 368 height 14
select select "ECONOMY"
click at [200, 177] on select "-- Please Select -- Economy class Premium economy class Business class First cl…" at bounding box center [384, 184] width 368 height 14
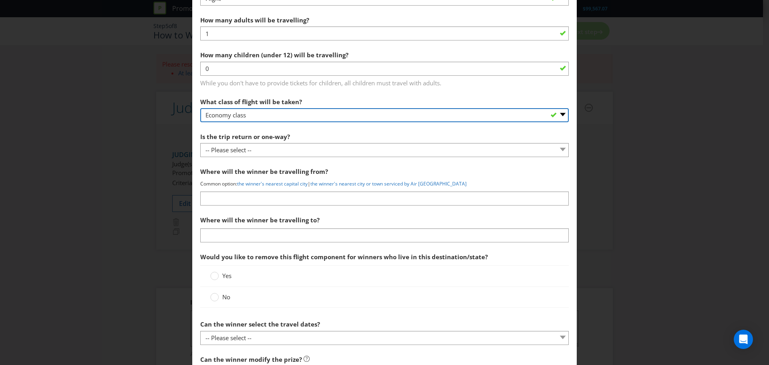
scroll to position [839, 0]
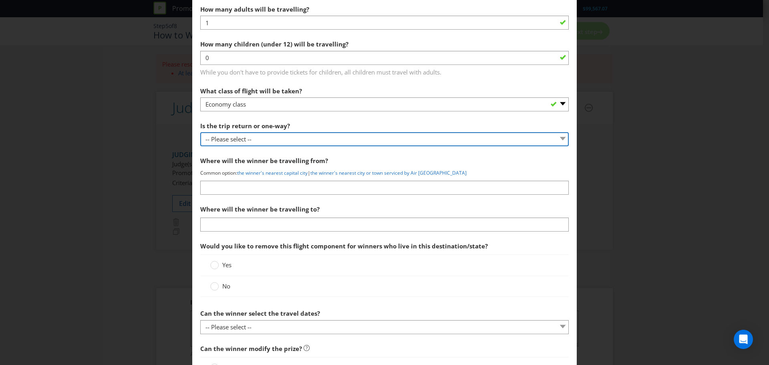
click at [258, 142] on select "-- Please select -- One way Return Other (please specify)" at bounding box center [384, 139] width 368 height 14
select select "RETURN"
click at [200, 132] on select "-- Please select -- One way Return Other (please specify)" at bounding box center [384, 139] width 368 height 14
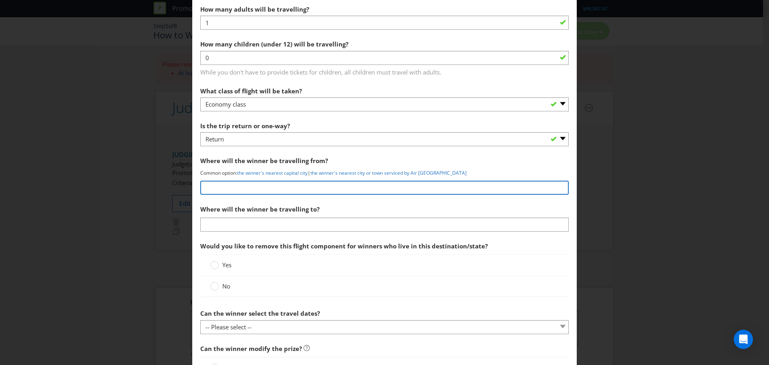
click at [261, 189] on input "text" at bounding box center [384, 188] width 368 height 14
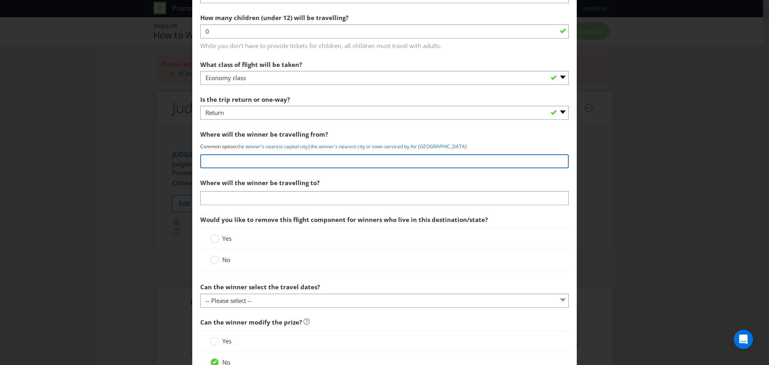
scroll to position [879, 0]
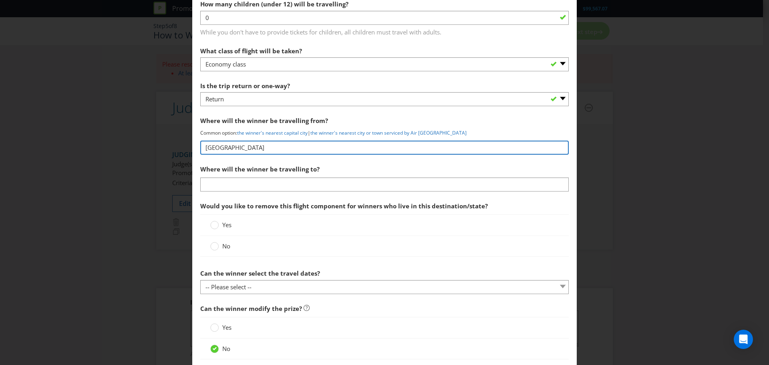
type input "[GEOGRAPHIC_DATA]"
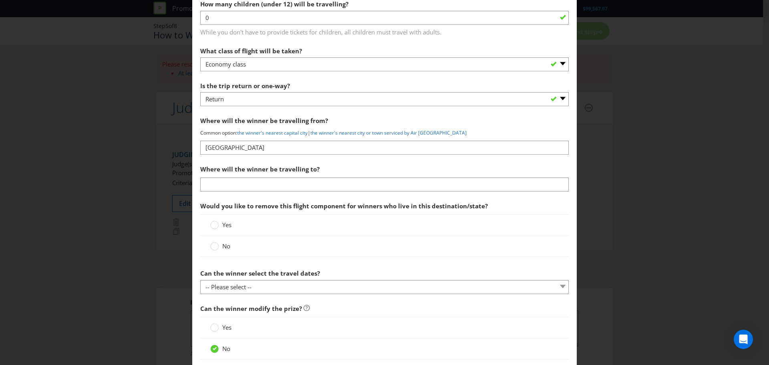
click at [265, 192] on section "What type of travel is this? -- Please Select -- Flight Accommodation Car Hire …" at bounding box center [384, 110] width 368 height 368
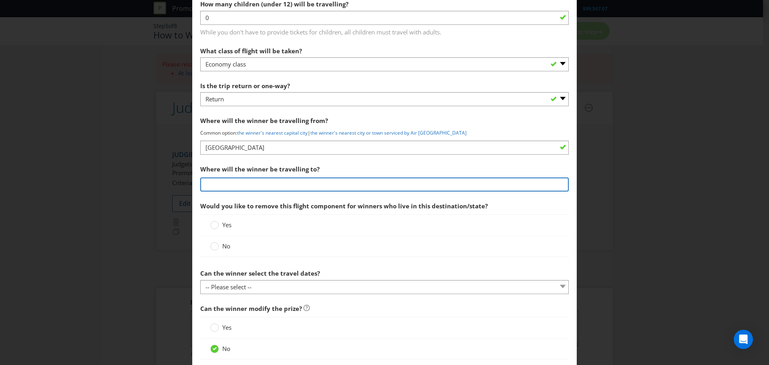
click at [265, 189] on input "text" at bounding box center [384, 184] width 368 height 14
type input "Redken Symposium 2026"
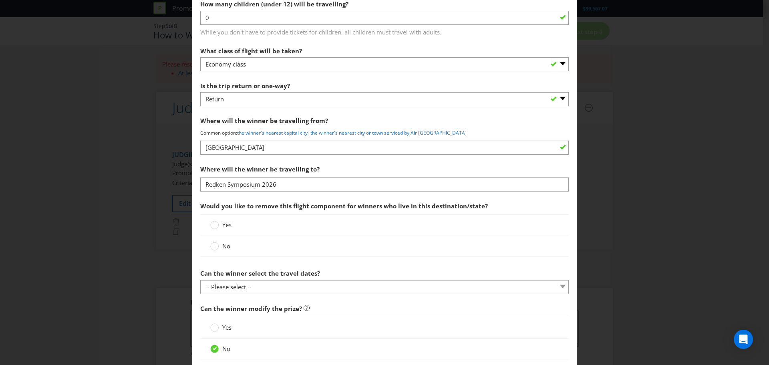
click at [251, 226] on div "Yes" at bounding box center [384, 225] width 348 height 8
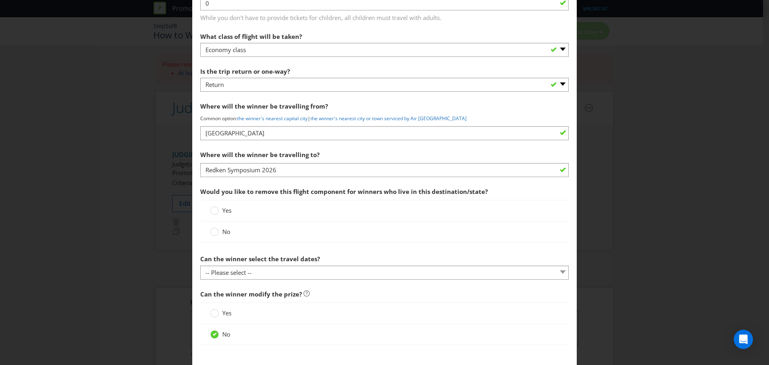
scroll to position [919, 0]
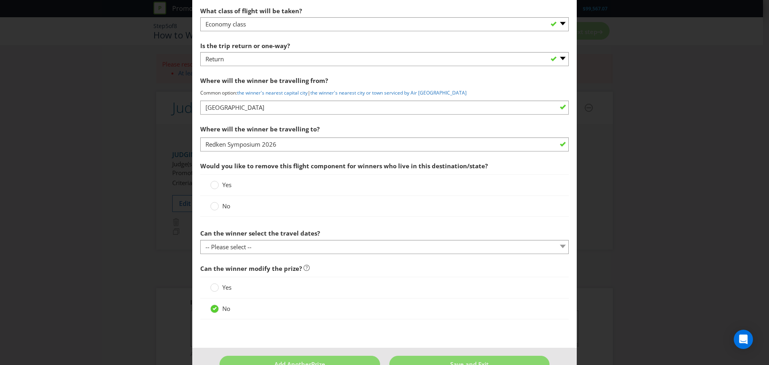
click at [225, 208] on span "No" at bounding box center [226, 206] width 8 height 8
click at [0, 0] on input "No" at bounding box center [0, 0] width 0 height 0
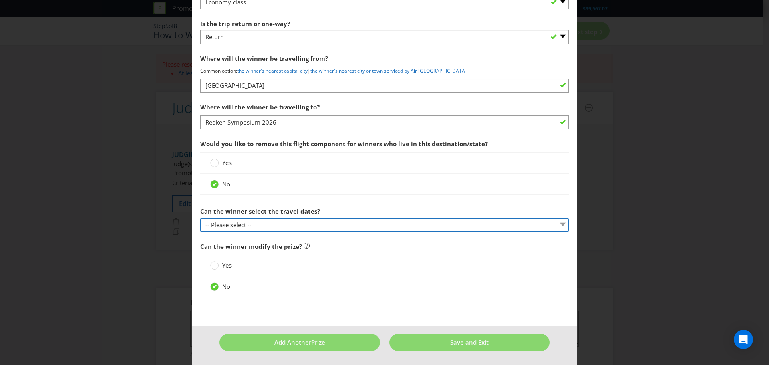
click at [283, 223] on select "-- Please select -- Yes No, travel must be taken on specific dates No, the Prom…" at bounding box center [384, 225] width 368 height 14
click at [200, 218] on select "-- Please select -- Yes No, travel must be taken on specific dates No, the Prom…" at bounding box center [384, 225] width 368 height 14
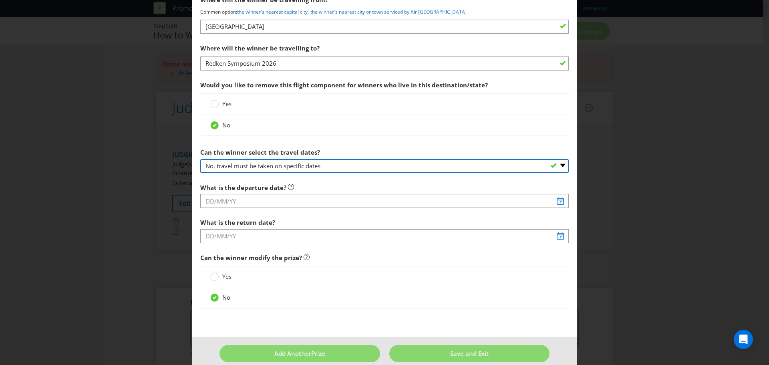
scroll to position [1011, 0]
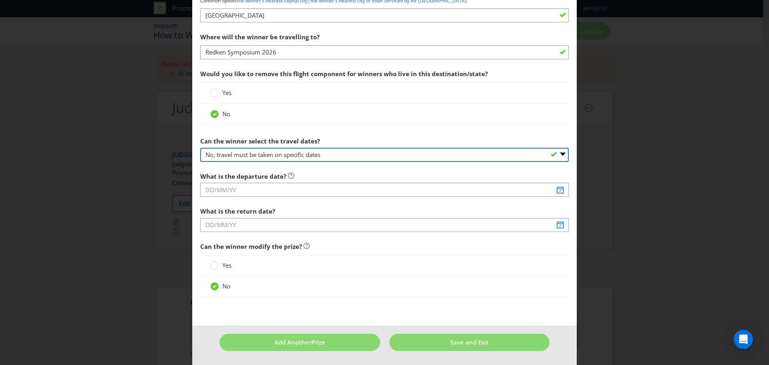
click at [286, 156] on select "-- Please select -- Yes No, travel must be taken on specific dates No, the Prom…" at bounding box center [384, 155] width 368 height 14
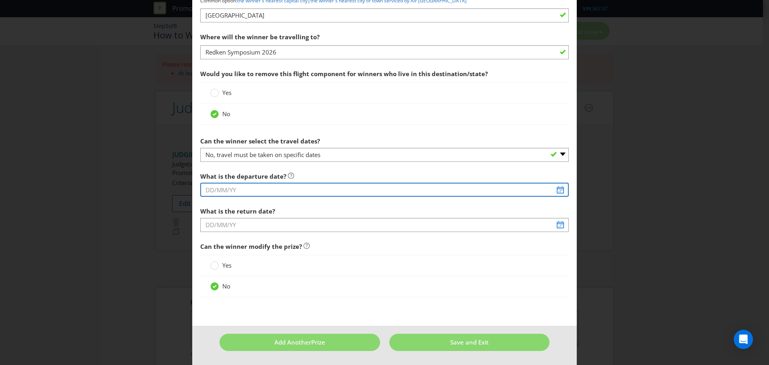
click at [288, 191] on input "text" at bounding box center [384, 190] width 368 height 14
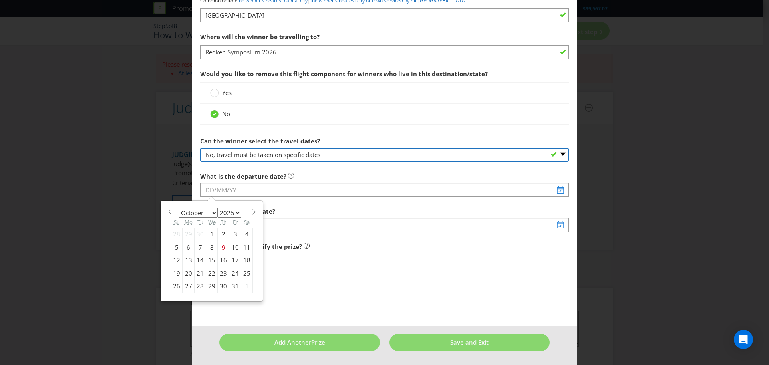
click at [292, 159] on select "-- Please select -- Yes No, travel must be taken on specific dates No, the Prom…" at bounding box center [384, 155] width 368 height 14
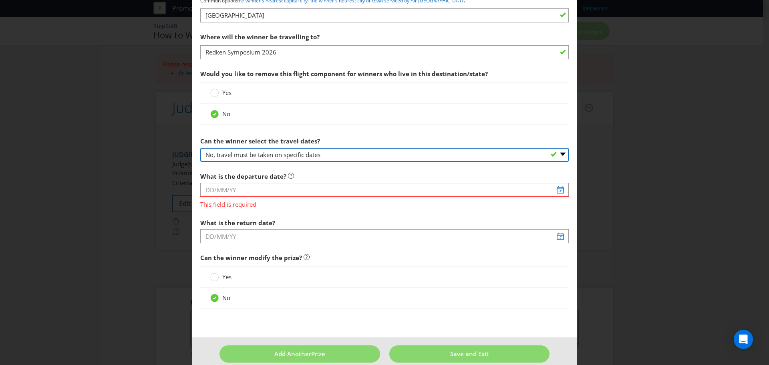
select select "NO_BETWEEN_DATES"
click at [200, 148] on select "-- Please select -- Yes No, travel must be taken on specific dates No, the Prom…" at bounding box center [384, 155] width 368 height 14
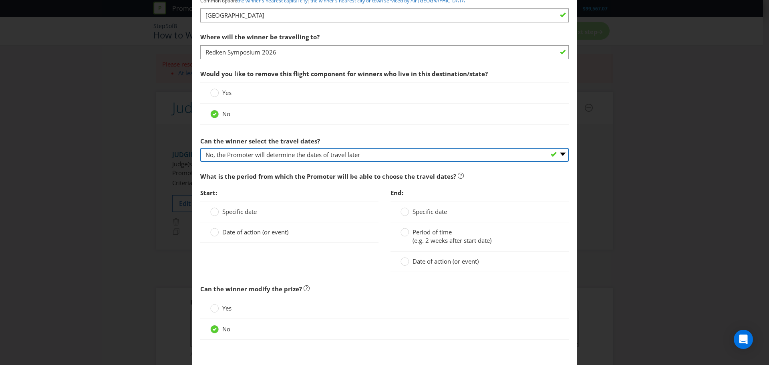
scroll to position [1054, 0]
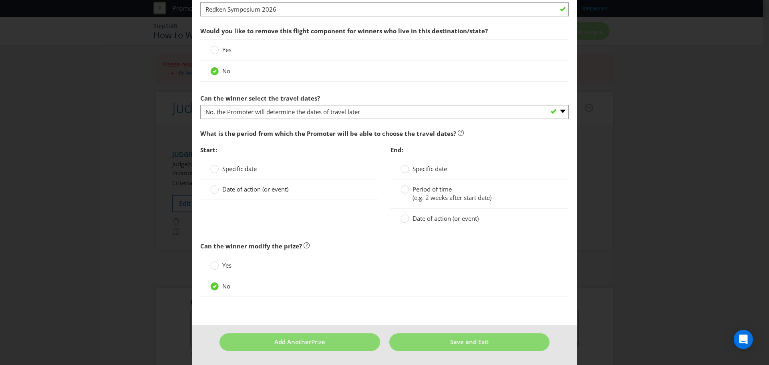
click at [257, 171] on span at bounding box center [258, 169] width 2 height 8
click at [0, 0] on input "Specific date" at bounding box center [0, 0] width 0 height 0
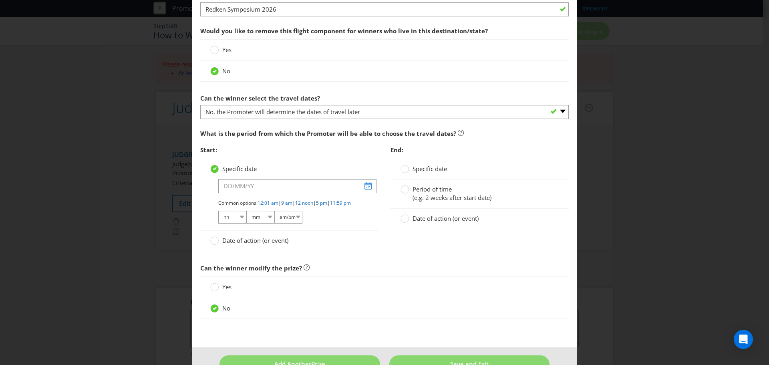
click at [257, 171] on span at bounding box center [258, 169] width 2 height 8
click at [0, 0] on input "Specific date" at bounding box center [0, 0] width 0 height 0
click at [255, 244] on span "Date of action (or event)" at bounding box center [255, 240] width 66 height 8
click at [0, 0] on input "Date of action (or event)" at bounding box center [0, 0] width 0 height 0
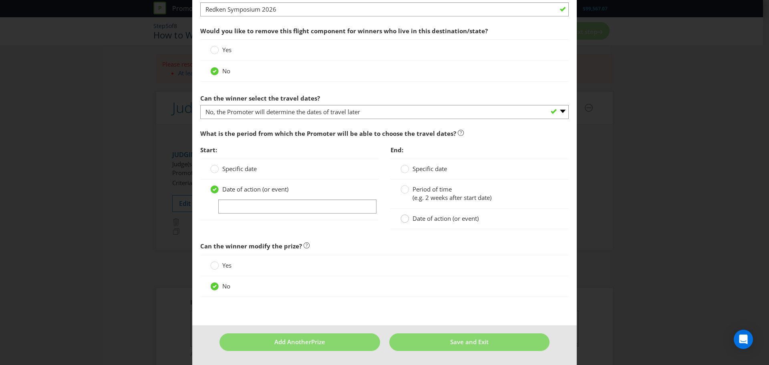
click at [405, 218] on circle at bounding box center [405, 219] width 8 height 8
click at [0, 0] on input "Date of action (or event)" at bounding box center [0, 0] width 0 height 0
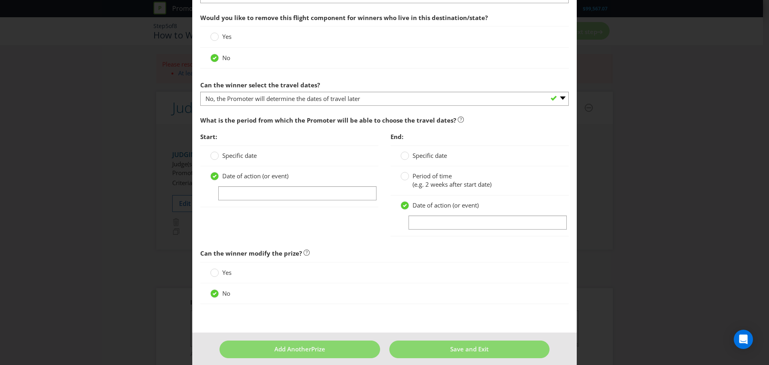
scroll to position [1074, 0]
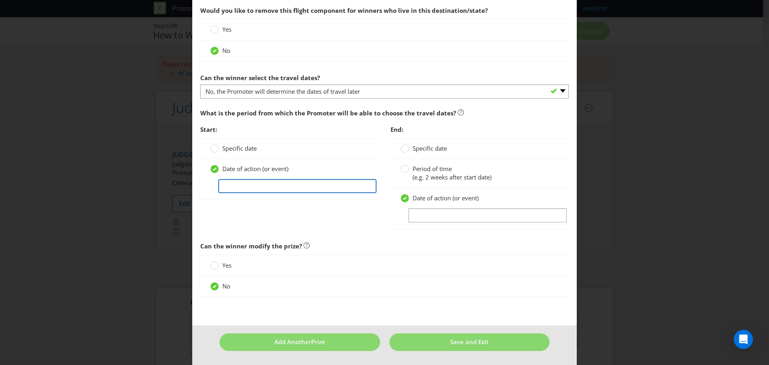
click at [318, 191] on input "text" at bounding box center [297, 186] width 158 height 14
drag, startPoint x: 271, startPoint y: 187, endPoint x: 168, endPoint y: 189, distance: 102.9
click at [168, 189] on div "Add Prize [GEOGRAPHIC_DATA] [GEOGRAPHIC_DATA] [GEOGRAPHIC_DATA] [GEOGRAPHIC_DAT…" at bounding box center [384, 182] width 769 height 365
click at [258, 188] on input "[DATE]-[DATE]" at bounding box center [297, 186] width 158 height 14
drag, startPoint x: 205, startPoint y: 189, endPoint x: 133, endPoint y: 193, distance: 72.2
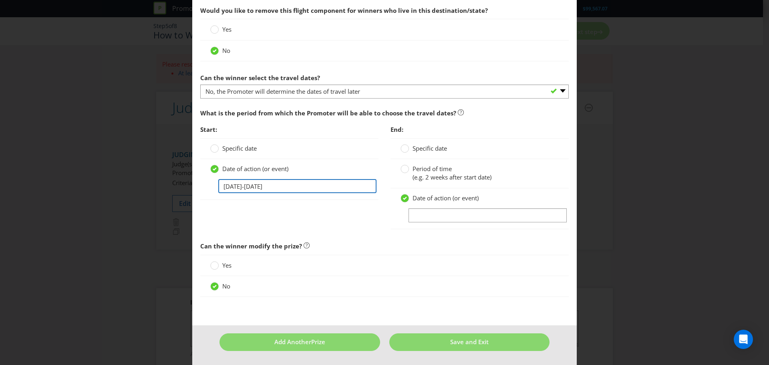
click at [133, 193] on div "Add Prize [GEOGRAPHIC_DATA] [GEOGRAPHIC_DATA] [GEOGRAPHIC_DATA] [GEOGRAPHIC_DAT…" at bounding box center [384, 182] width 769 height 365
type input "[DATE]-[DATE]"
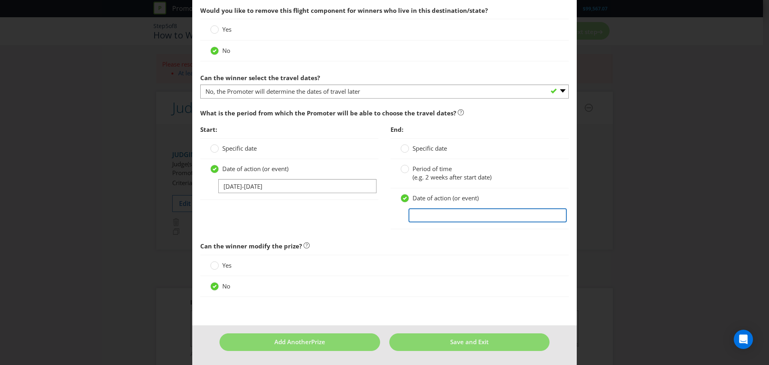
click at [432, 213] on input "text" at bounding box center [487, 215] width 158 height 14
paste input "[DATE]-[DATE]"
type input "[DATE]-[DATE]"
click at [321, 213] on div "Start: Specific date Date of action (or event) [DATE]-[DATE] End: Specific date…" at bounding box center [384, 179] width 380 height 116
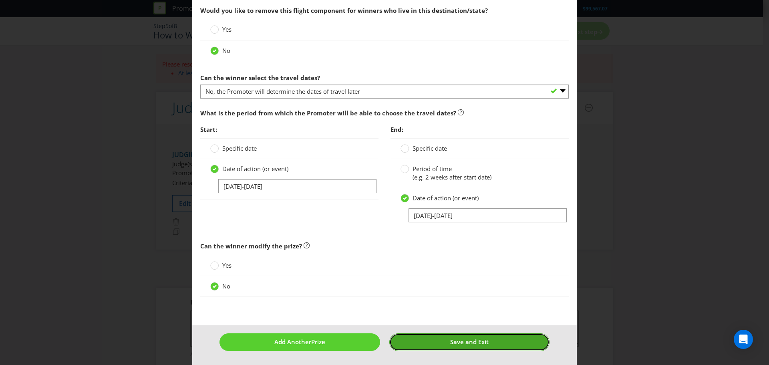
click at [457, 346] on button "Save and Exit" at bounding box center [469, 341] width 161 height 17
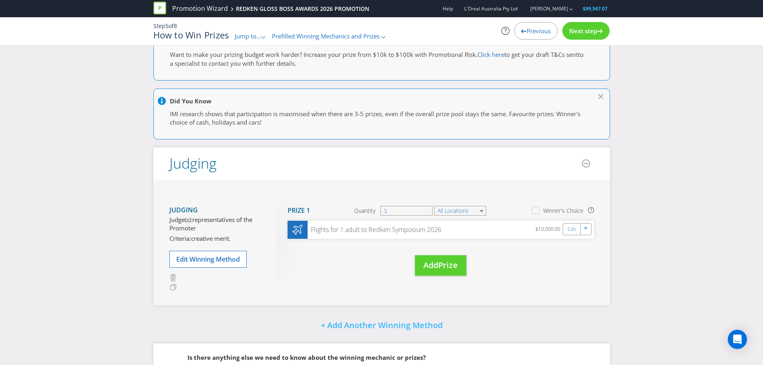
scroll to position [24, 0]
click at [592, 34] on span "Next step" at bounding box center [583, 31] width 28 height 8
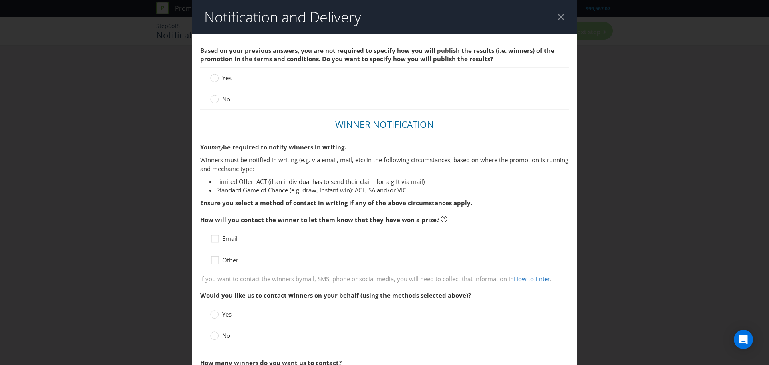
click at [229, 75] on span "Yes" at bounding box center [226, 78] width 9 height 8
click at [0, 0] on input "Yes" at bounding box center [0, 0] width 0 height 0
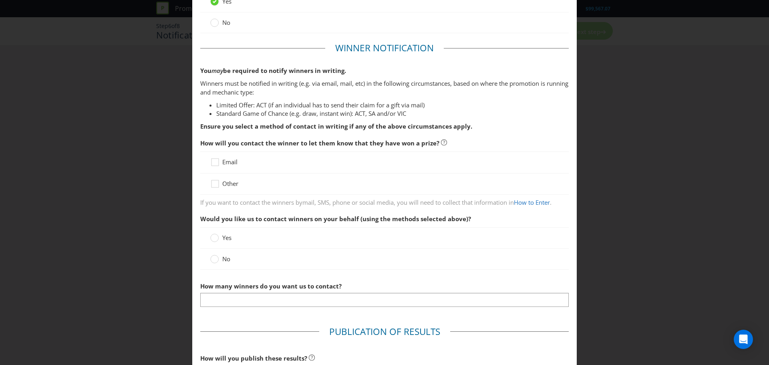
scroll to position [80, 0]
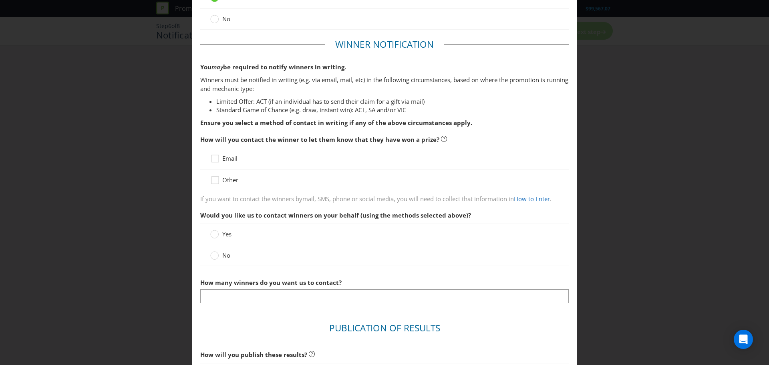
click at [227, 158] on span "Email" at bounding box center [229, 158] width 15 height 8
click at [0, 0] on input "Email" at bounding box center [0, 0] width 0 height 0
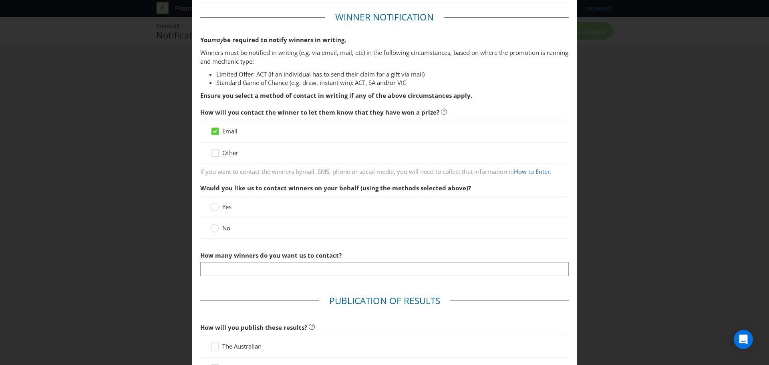
scroll to position [120, 0]
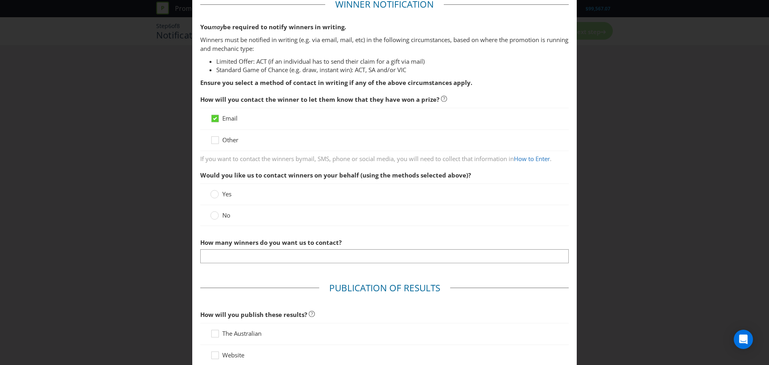
click at [223, 216] on span "No" at bounding box center [226, 215] width 8 height 8
click at [0, 0] on input "No" at bounding box center [0, 0] width 0 height 0
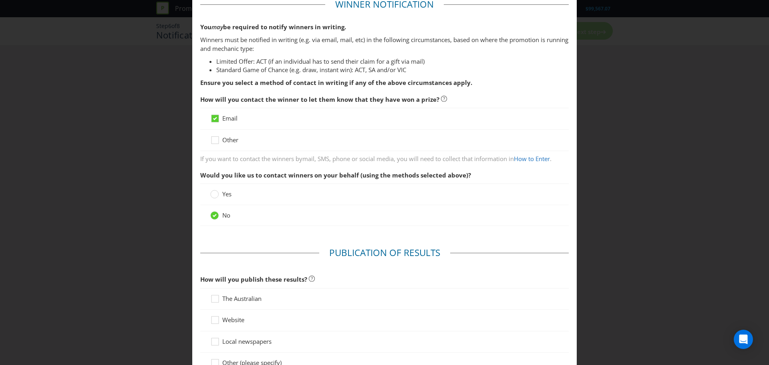
click at [225, 139] on span "Other" at bounding box center [230, 140] width 16 height 8
click at [0, 0] on input "Other" at bounding box center [0, 0] width 0 height 0
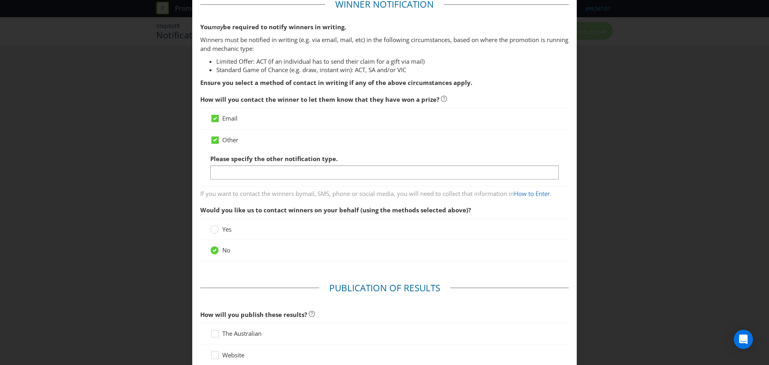
click at [229, 117] on span "Email" at bounding box center [229, 118] width 15 height 8
click at [0, 0] on input "Email" at bounding box center [0, 0] width 0 height 0
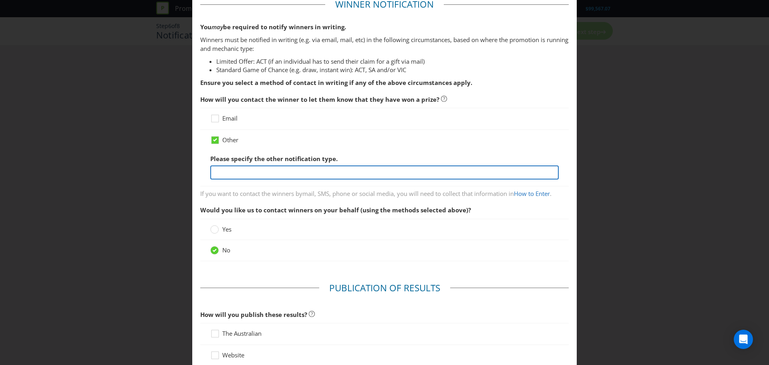
click at [254, 169] on input "text" at bounding box center [384, 172] width 348 height 14
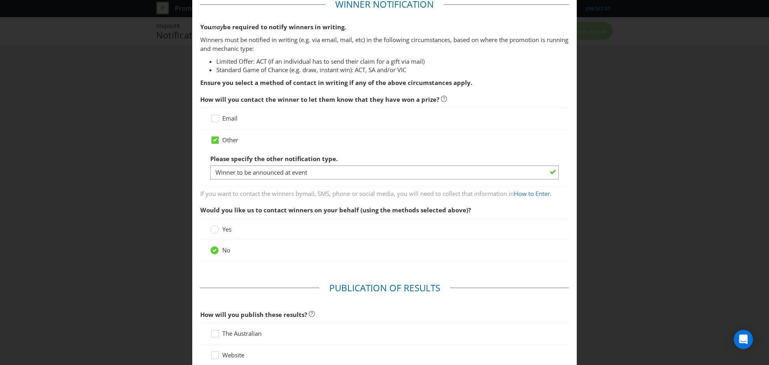
click at [236, 114] on div "Email" at bounding box center [384, 119] width 368 height 22
click at [235, 116] on span "Email" at bounding box center [229, 118] width 15 height 8
click at [0, 0] on input "Email" at bounding box center [0, 0] width 0 height 0
click at [233, 119] on span "Email" at bounding box center [229, 118] width 15 height 8
click at [0, 0] on input "Email" at bounding box center [0, 0] width 0 height 0
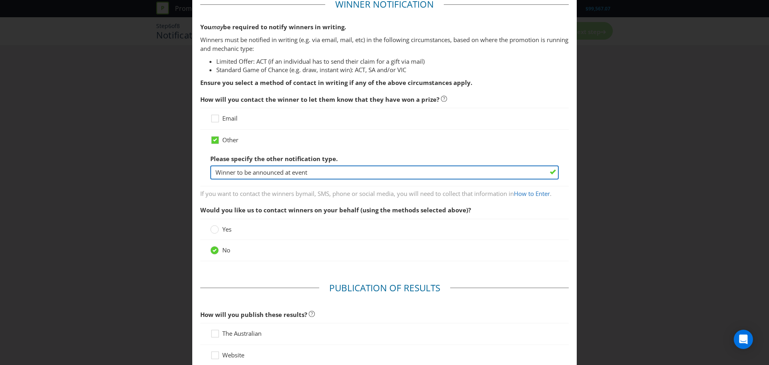
click at [233, 173] on input "Winner to be announced at event" at bounding box center [384, 172] width 348 height 14
click at [339, 171] on input "Winners to be announced at event" at bounding box center [384, 172] width 348 height 14
click at [296, 173] on input "Winners to be announced at event" at bounding box center [384, 172] width 348 height 14
type input "Winners to be announced at an event"
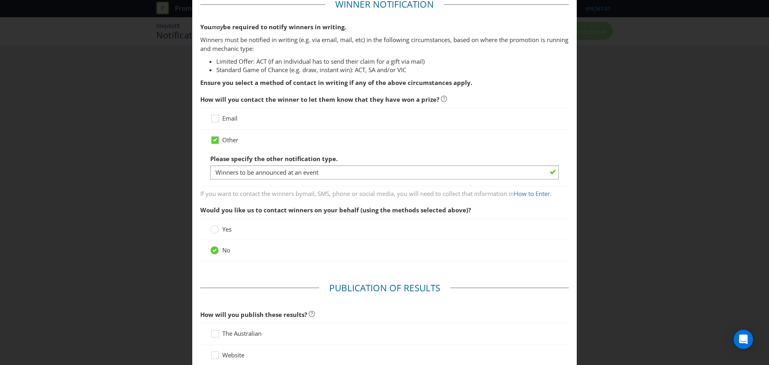
click at [223, 121] on span "Email" at bounding box center [229, 118] width 15 height 8
click at [0, 0] on input "Email" at bounding box center [0, 0] width 0 height 0
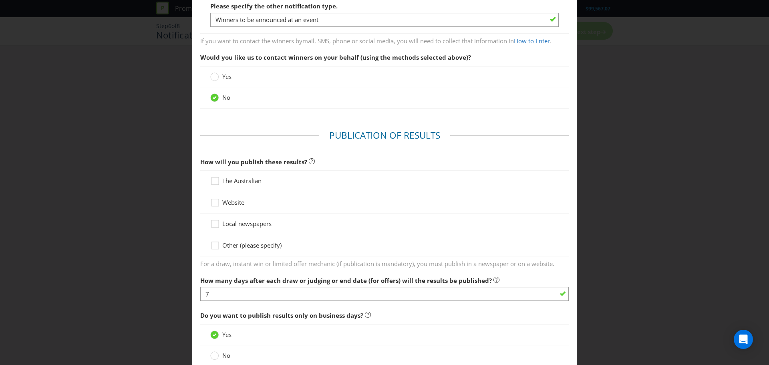
scroll to position [280, 0]
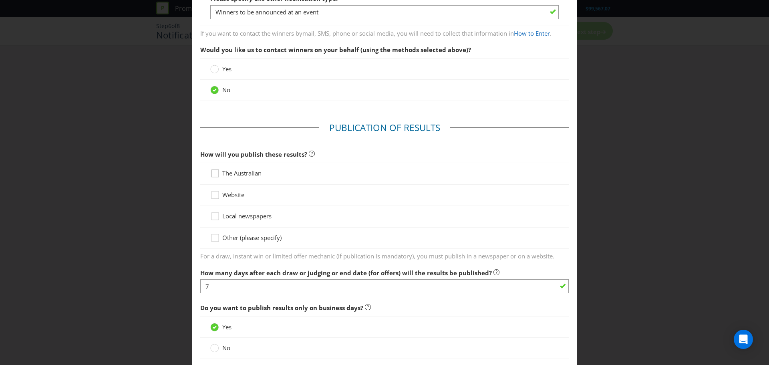
click at [216, 175] on icon at bounding box center [216, 175] width 12 height 12
click at [0, 0] on input "The Australian" at bounding box center [0, 0] width 0 height 0
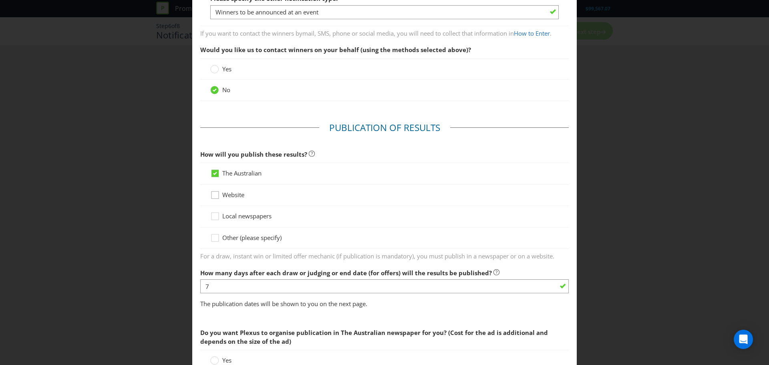
click at [213, 198] on icon at bounding box center [216, 197] width 12 height 12
click at [0, 0] on input "Website" at bounding box center [0, 0] width 0 height 0
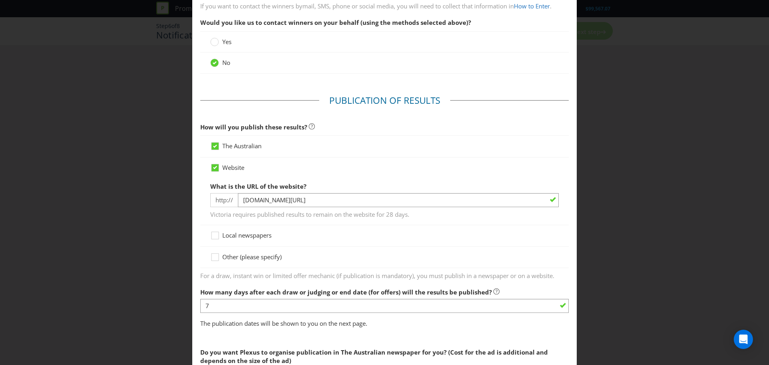
scroll to position [320, 0]
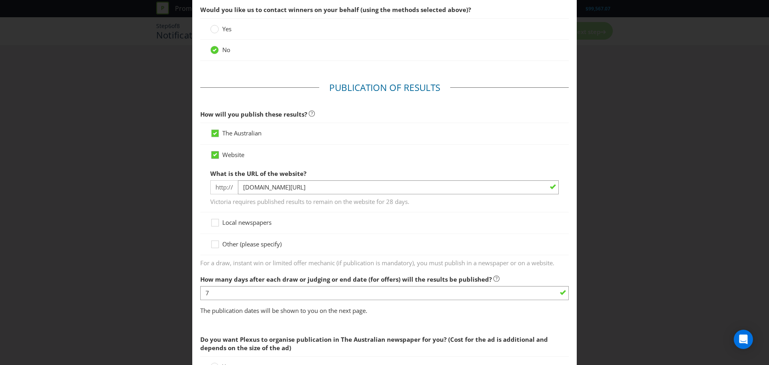
click at [213, 158] on icon at bounding box center [214, 154] width 7 height 7
click at [0, 0] on input "Website" at bounding box center [0, 0] width 0 height 0
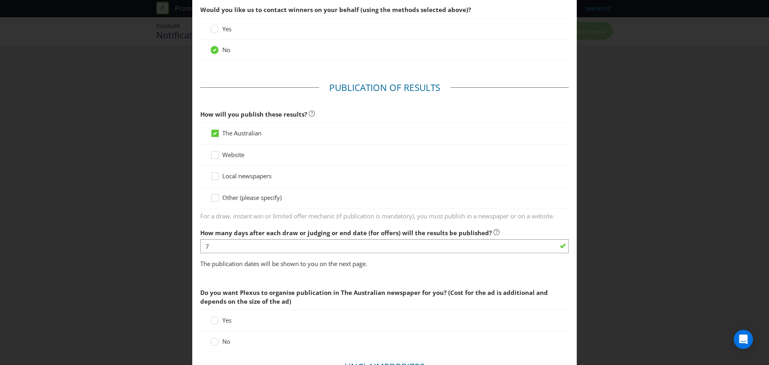
click at [224, 136] on span "The Australian" at bounding box center [241, 133] width 39 height 8
click at [0, 0] on input "The Australian" at bounding box center [0, 0] width 0 height 0
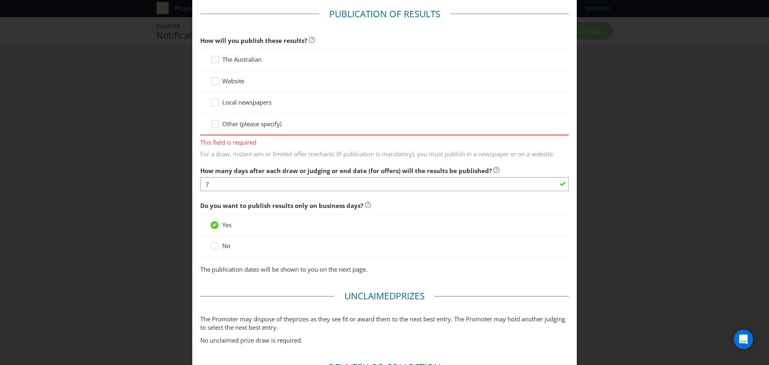
scroll to position [400, 0]
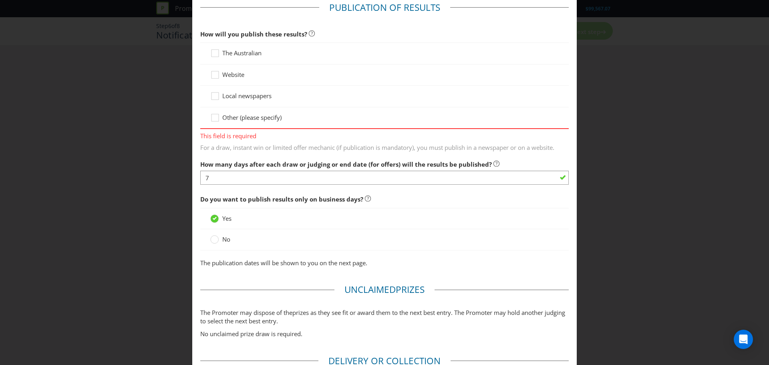
click at [246, 116] on span "Other (please specify)" at bounding box center [251, 117] width 59 height 8
click at [0, 0] on input "Other (please specify)" at bounding box center [0, 0] width 0 height 0
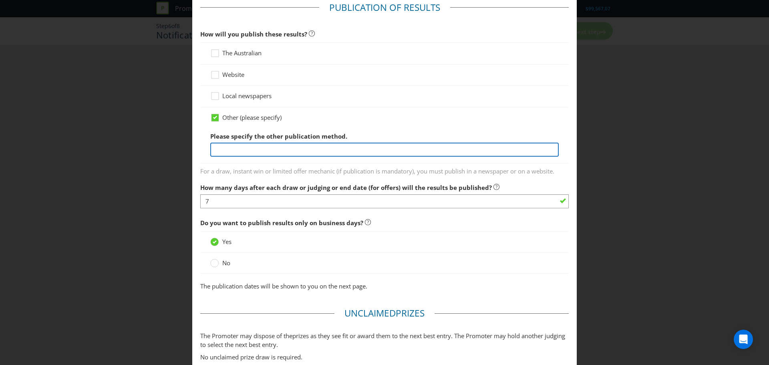
click at [289, 146] on input "text" at bounding box center [384, 150] width 348 height 14
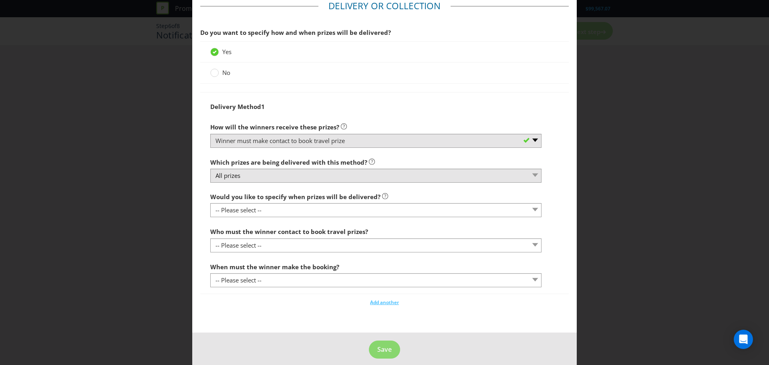
scroll to position [787, 0]
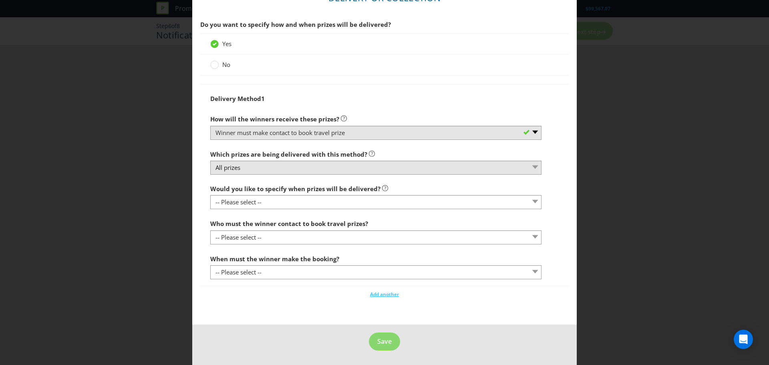
type input "Social media"
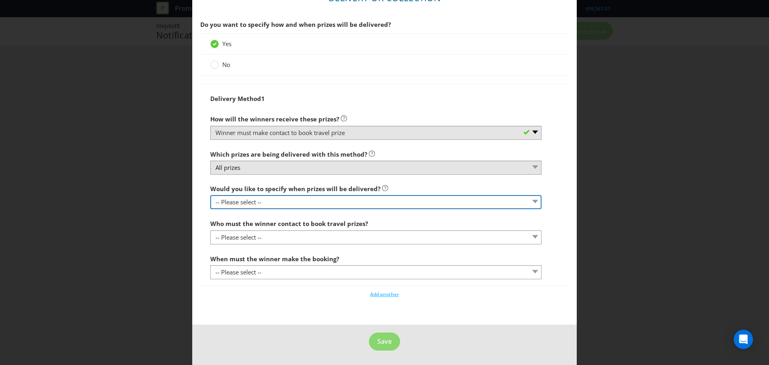
click at [306, 201] on select "-- Please select -- Yes, specific date (please specify) Yes, within a certain p…" at bounding box center [375, 202] width 331 height 14
select select "NO"
click at [210, 195] on select "-- Please select -- Yes, specific date (please specify) Yes, within a certain p…" at bounding box center [375, 202] width 331 height 14
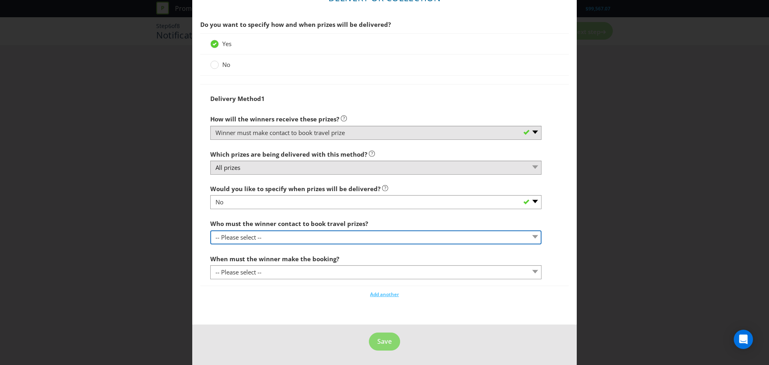
click at [311, 237] on select "-- Please select -- Promoter Travel supplier Agency Other (please specify)" at bounding box center [375, 237] width 331 height 14
click at [210, 230] on select "-- Please select -- Promoter Travel supplier Agency Other (please specify)" at bounding box center [375, 237] width 331 height 14
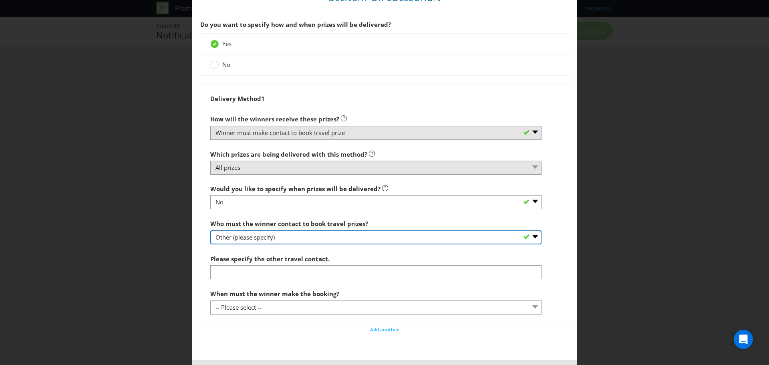
click at [312, 235] on select "-- Please select -- Promoter Travel supplier Agency Other (please specify)" at bounding box center [375, 237] width 331 height 14
select select "PROMOTER"
click at [210, 230] on select "-- Please select -- Promoter Travel supplier Agency Other (please specify)" at bounding box center [375, 237] width 331 height 14
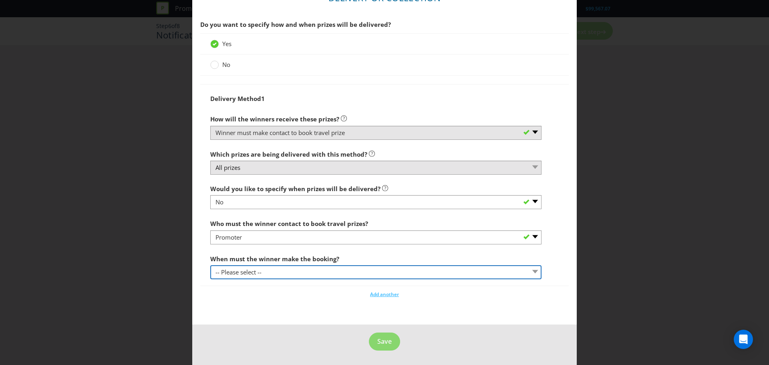
click at [311, 270] on select "-- Please select -- By a specific date (please specify) Within a certain period…" at bounding box center [375, 272] width 331 height 14
click at [210, 265] on select "-- Please select -- By a specific date (please specify) Within a certain period…" at bounding box center [375, 272] width 331 height 14
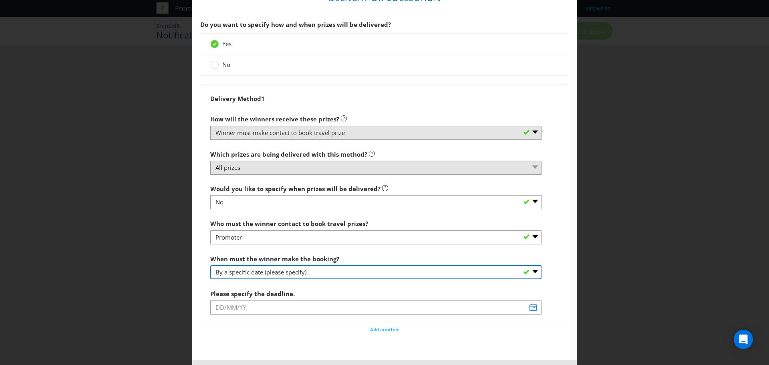
click at [368, 269] on select "-- Please select -- By a specific date (please specify) Within a certain period…" at bounding box center [375, 272] width 331 height 14
click at [210, 265] on select "-- Please select -- By a specific date (please specify) Within a certain period…" at bounding box center [375, 272] width 331 height 14
click at [371, 274] on select "-- Please select -- By a specific date (please specify) Within a certain period…" at bounding box center [375, 272] width 331 height 14
drag, startPoint x: 371, startPoint y: 274, endPoint x: 370, endPoint y: 281, distance: 6.8
click at [371, 274] on select "-- Please select -- By a specific date (please specify) Within a certain period…" at bounding box center [375, 272] width 331 height 14
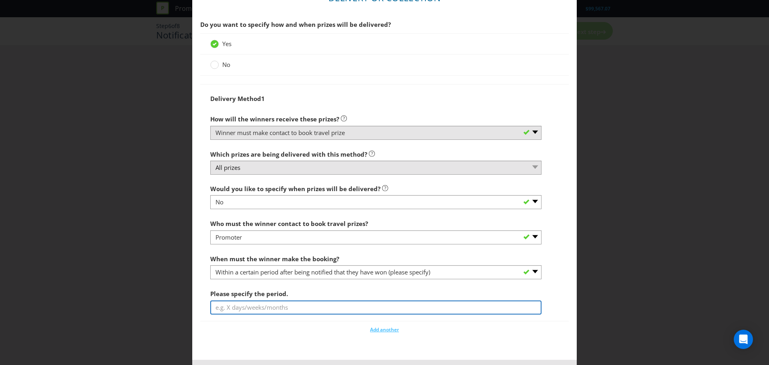
click at [370, 309] on input "text" at bounding box center [375, 307] width 331 height 14
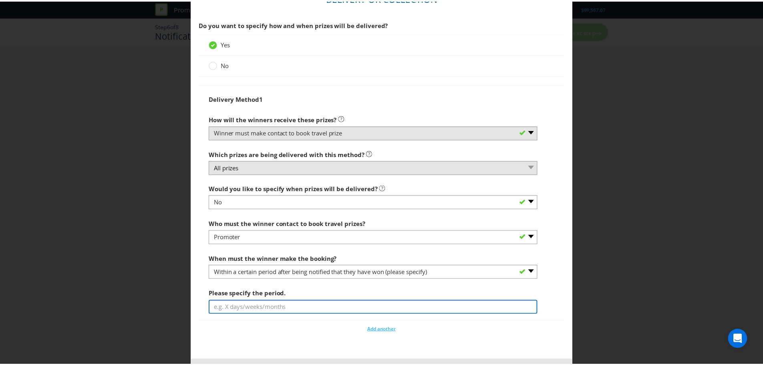
scroll to position [822, 0]
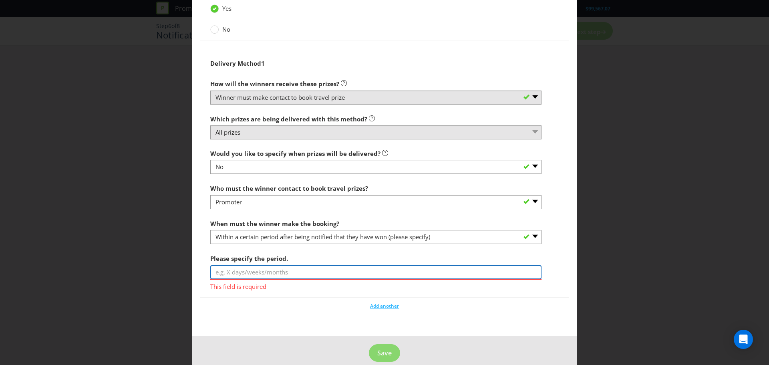
click at [427, 270] on input "text" at bounding box center [375, 272] width 331 height 14
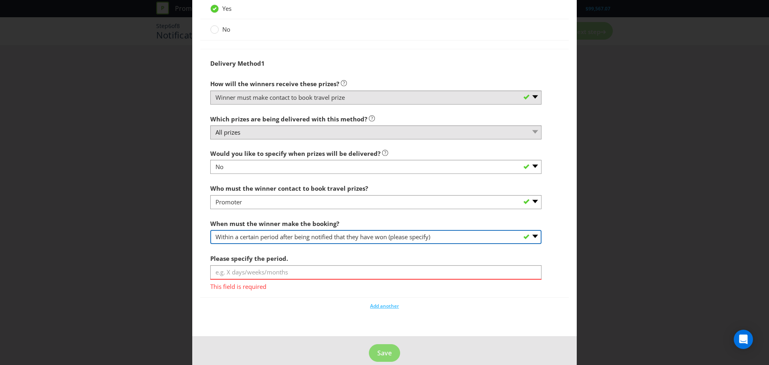
click at [413, 238] on select "-- Please select -- By a specific date (please specify) Within a certain period…" at bounding box center [375, 237] width 331 height 14
select select "OTHER"
click at [210, 230] on select "-- Please select -- By a specific date (please specify) Within a certain period…" at bounding box center [375, 237] width 331 height 14
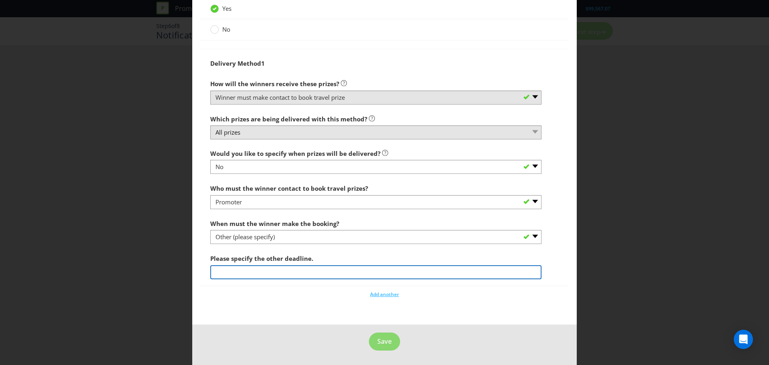
click at [415, 269] on input "text" at bounding box center [375, 272] width 331 height 14
type input "Promoter will reach out and organise"
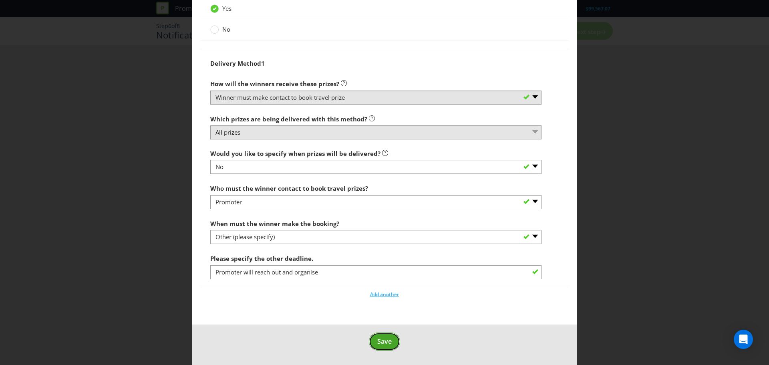
click at [390, 343] on button "Save" at bounding box center [384, 341] width 31 height 18
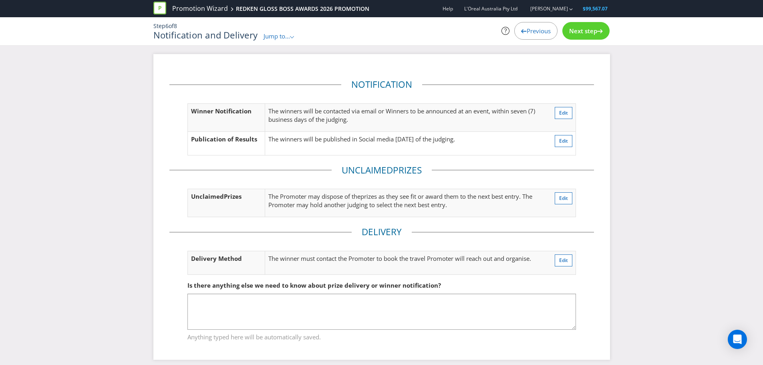
scroll to position [7, 0]
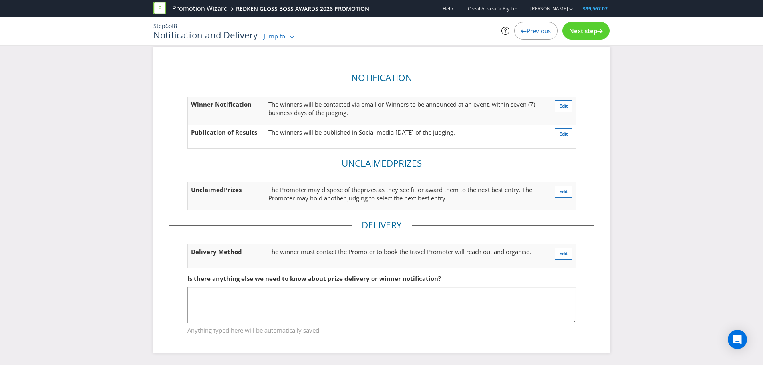
click at [591, 36] on div "Next step" at bounding box center [585, 31] width 47 height 18
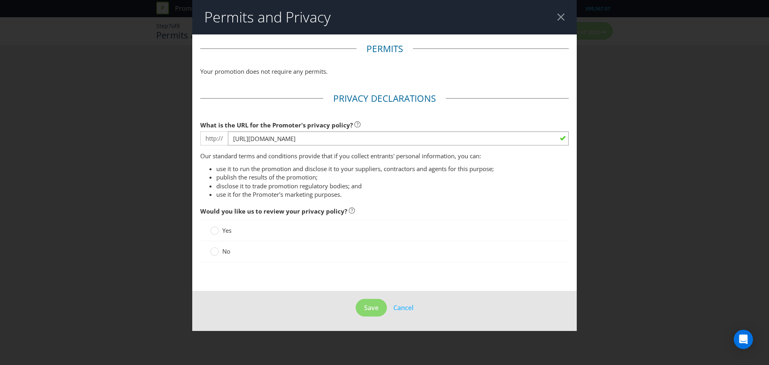
click at [231, 230] on span "Yes" at bounding box center [226, 230] width 9 height 8
click at [0, 0] on input "Yes" at bounding box center [0, 0] width 0 height 0
click at [371, 303] on span "Save" at bounding box center [371, 307] width 14 height 9
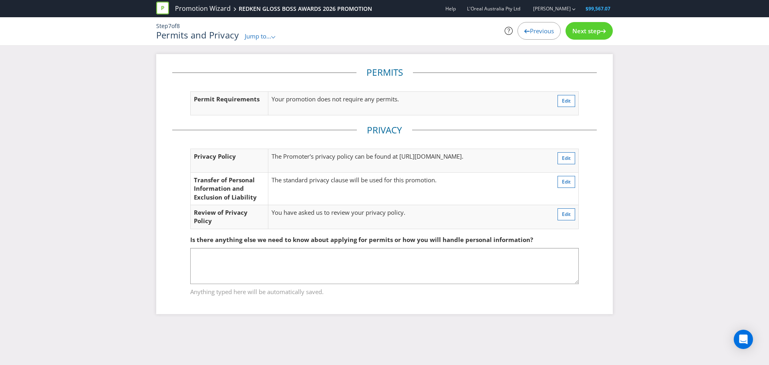
click at [586, 36] on div "Next step" at bounding box center [588, 31] width 47 height 18
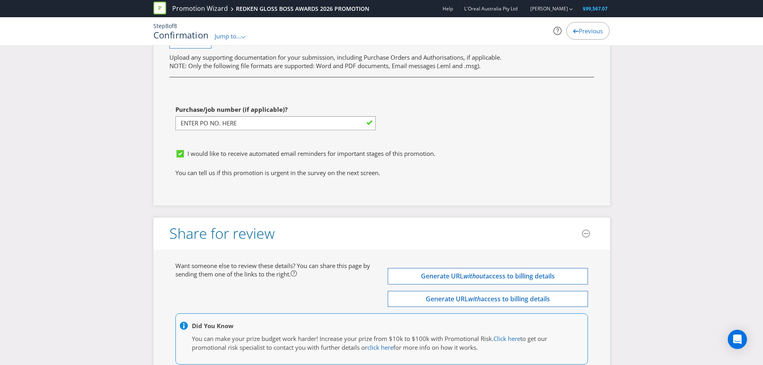
scroll to position [2329, 0]
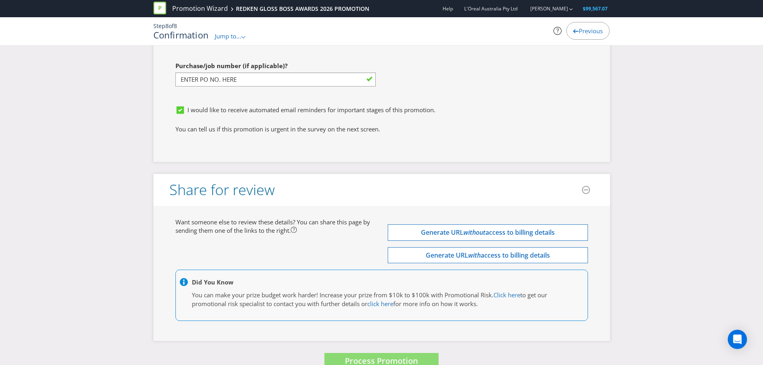
click at [417, 355] on span "Process Promotion" at bounding box center [381, 360] width 73 height 11
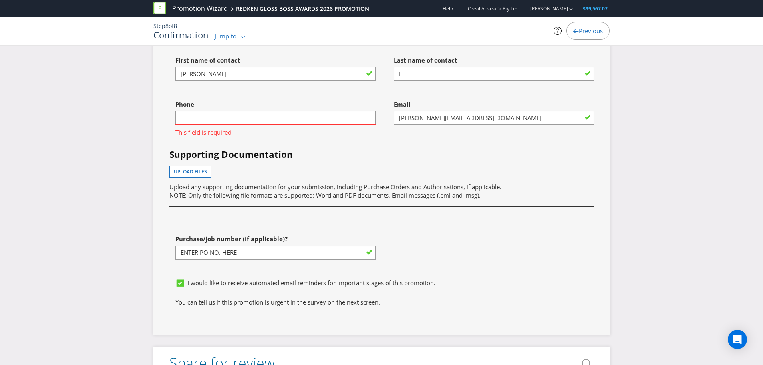
scroll to position [2160, 0]
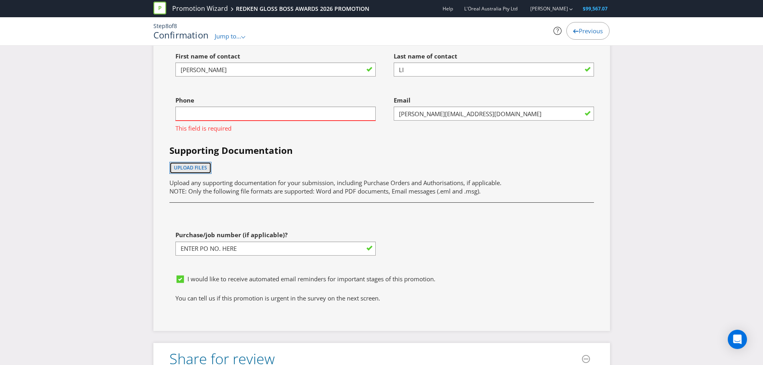
click at [189, 164] on span "Upload files" at bounding box center [190, 167] width 33 height 7
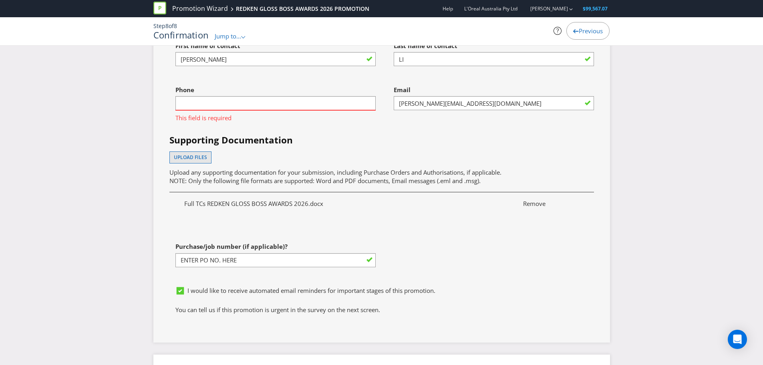
scroll to position [2120, 0]
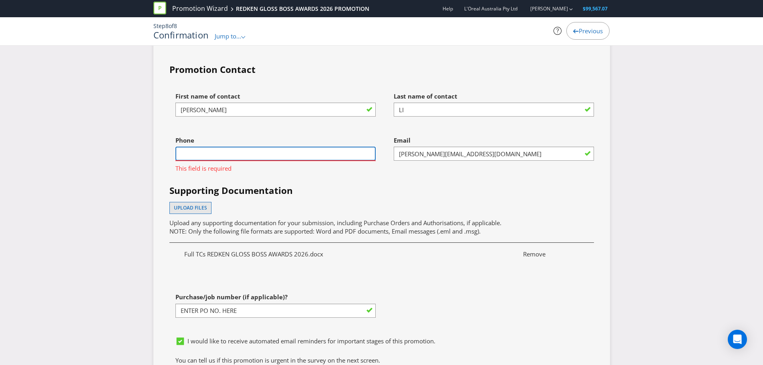
click at [322, 147] on input "text" at bounding box center [275, 154] width 200 height 14
type input "0450471028"
click at [351, 160] on div "First name of contact [PERSON_NAME] Last name of contact LI Phone [PHONE_NUMBER…" at bounding box center [381, 210] width 437 height 245
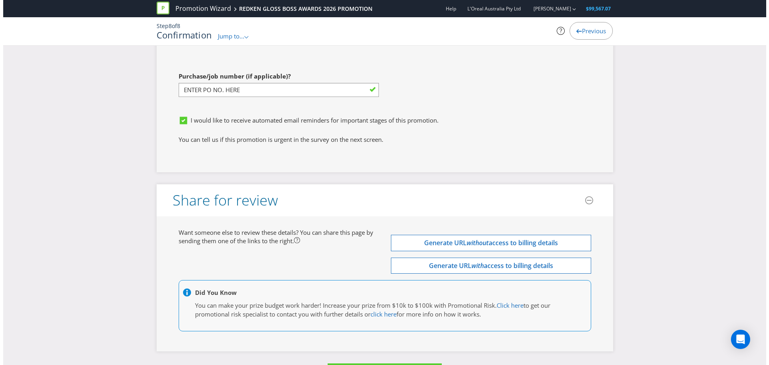
scroll to position [2351, 0]
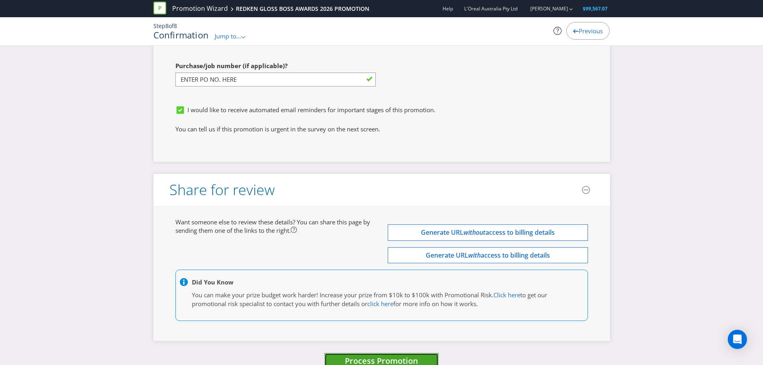
click at [388, 355] on span "Process Promotion" at bounding box center [381, 360] width 73 height 11
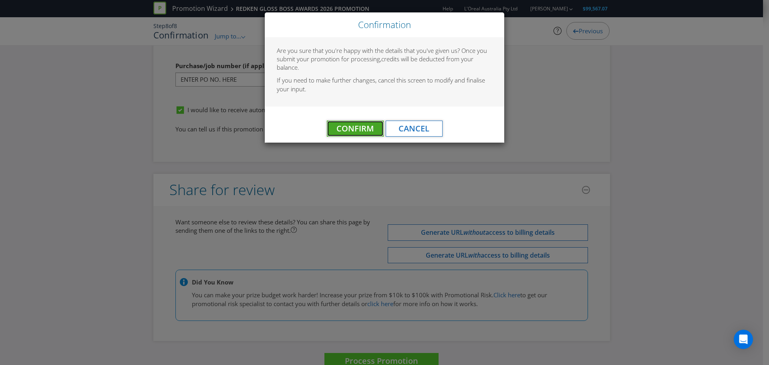
click at [364, 125] on span "Confirm" at bounding box center [354, 128] width 37 height 11
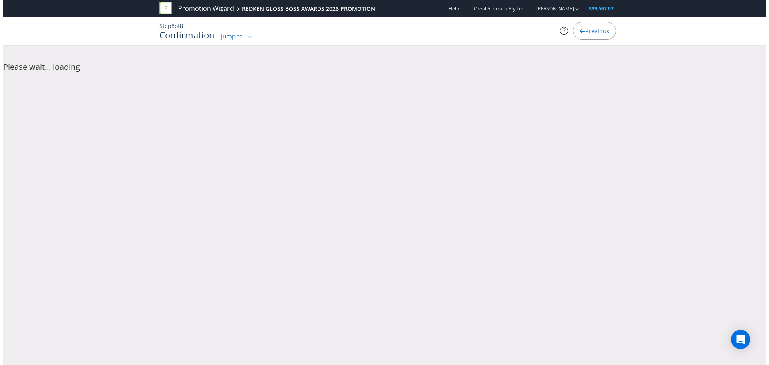
scroll to position [0, 0]
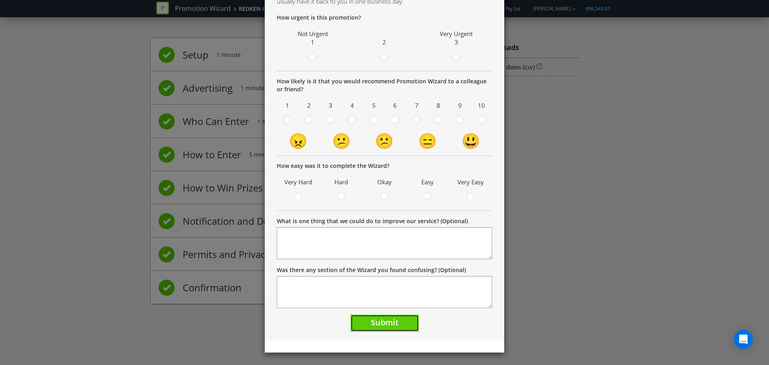
click at [391, 322] on span "Submit" at bounding box center [385, 322] width 28 height 11
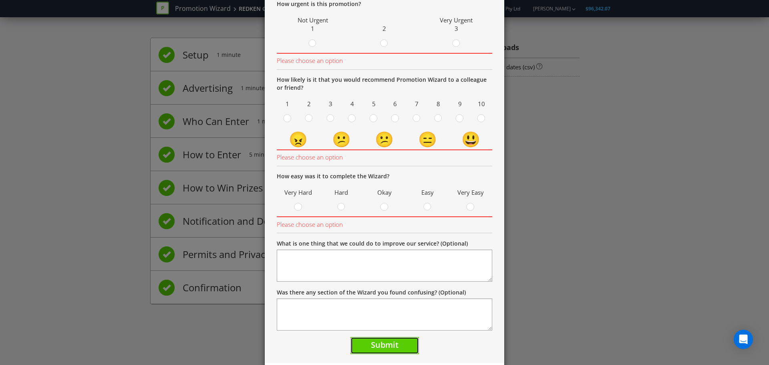
click at [397, 343] on button "Submit" at bounding box center [384, 345] width 68 height 17
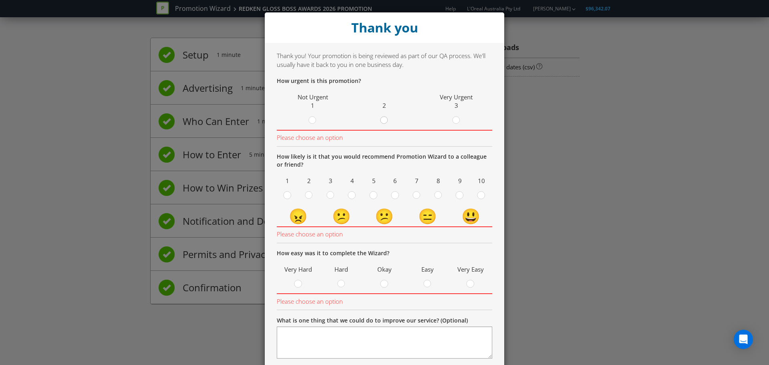
click at [380, 120] on div at bounding box center [384, 121] width 8 height 10
click at [0, 0] on input "radio" at bounding box center [0, 0] width 0 height 0
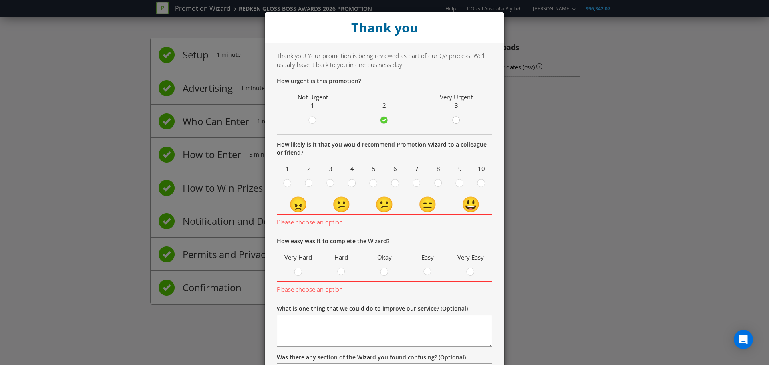
click at [452, 120] on circle at bounding box center [455, 120] width 7 height 7
click at [0, 0] on input "radio" at bounding box center [0, 0] width 0 height 0
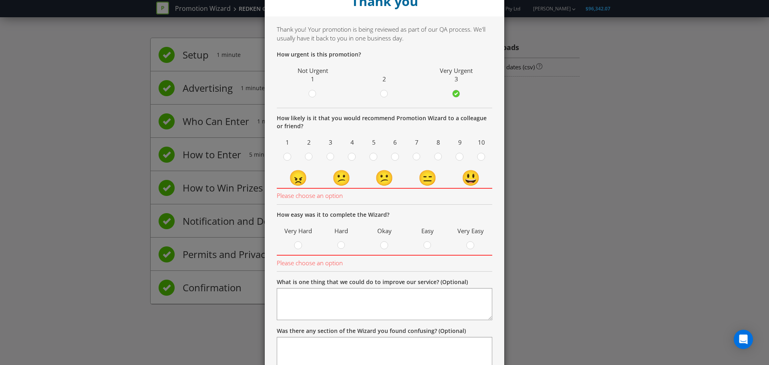
scroll to position [40, 0]
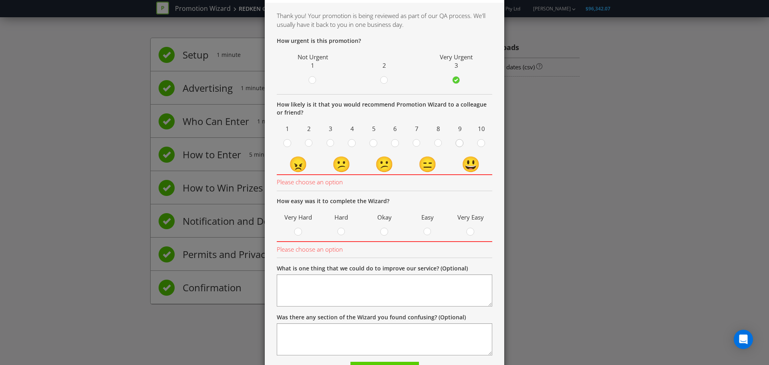
click at [456, 145] on circle at bounding box center [459, 142] width 7 height 7
click at [0, 0] on input "radio" at bounding box center [0, 0] width 0 height 0
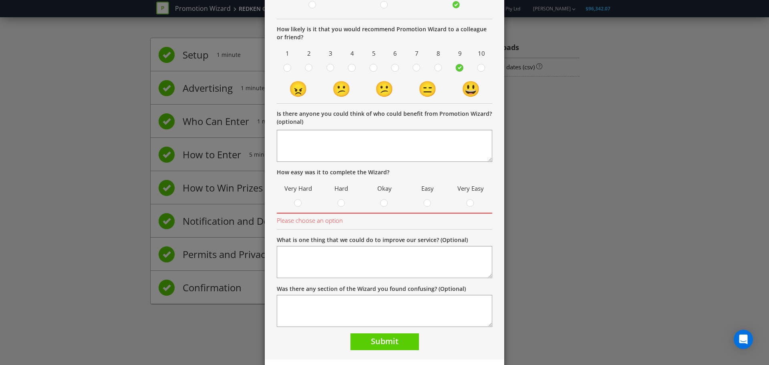
scroll to position [134, 0]
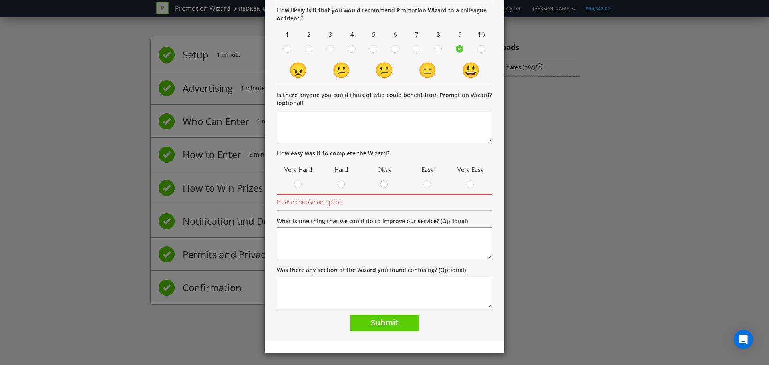
click at [382, 183] on div at bounding box center [384, 182] width 4 height 4
click at [0, 0] on input "radio" at bounding box center [0, 0] width 0 height 0
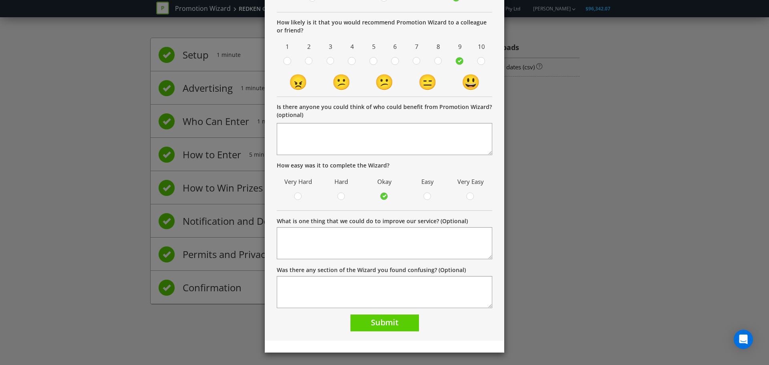
scroll to position [122, 0]
click at [384, 324] on span "Submit" at bounding box center [385, 322] width 28 height 11
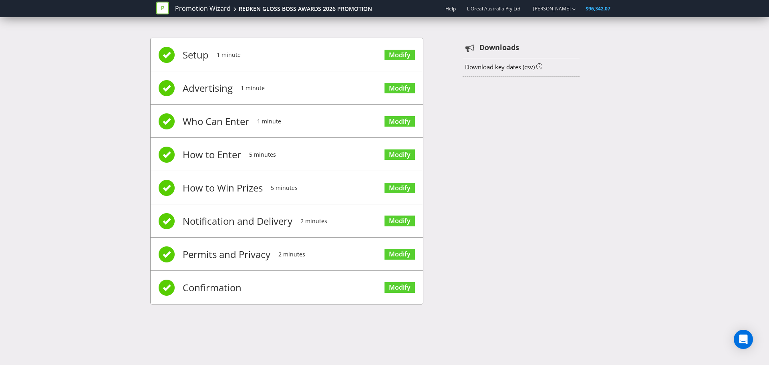
click at [487, 258] on div "Setup 1 minute Modify Advertising 1 minute Modify Who Can Enter 1 minute Modify…" at bounding box center [384, 175] width 469 height 299
click at [487, 125] on div "Setup 1 minute Modify Advertising 1 minute Modify Who Can Enter 1 minute Modify…" at bounding box center [384, 175] width 469 height 299
click at [225, 6] on link "Promotion Wizard" at bounding box center [203, 8] width 56 height 9
